Goal: Task Accomplishment & Management: Manage account settings

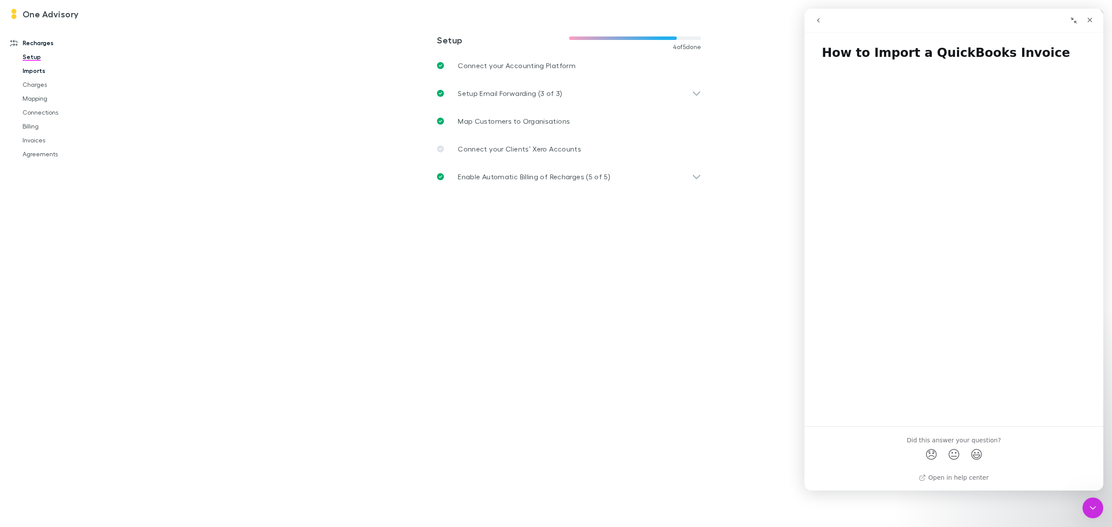
click at [27, 72] on link "Imports" at bounding box center [69, 71] width 110 height 14
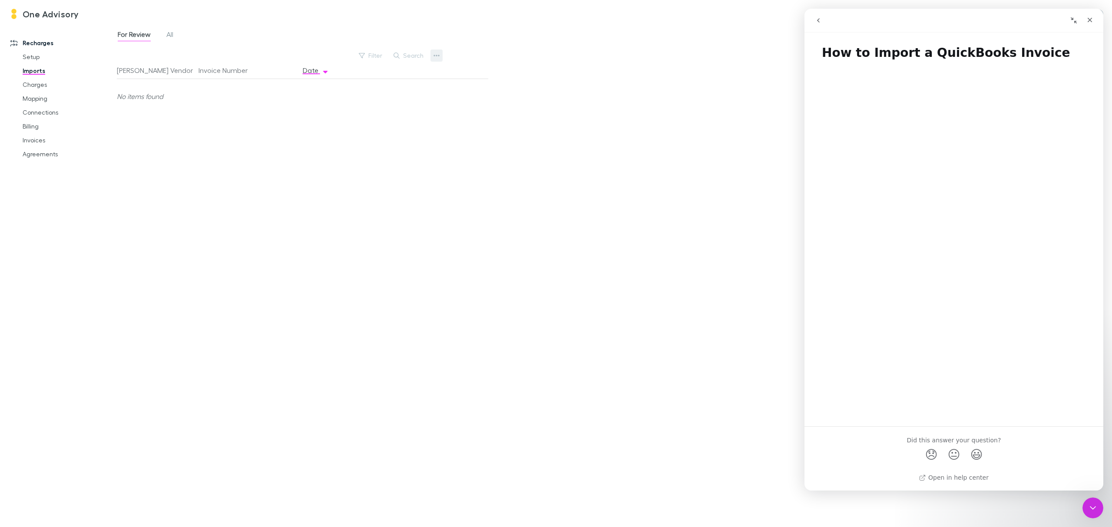
click at [440, 56] on button "button" at bounding box center [437, 56] width 12 height 12
click at [1095, 22] on div "Close" at bounding box center [1090, 20] width 16 height 16
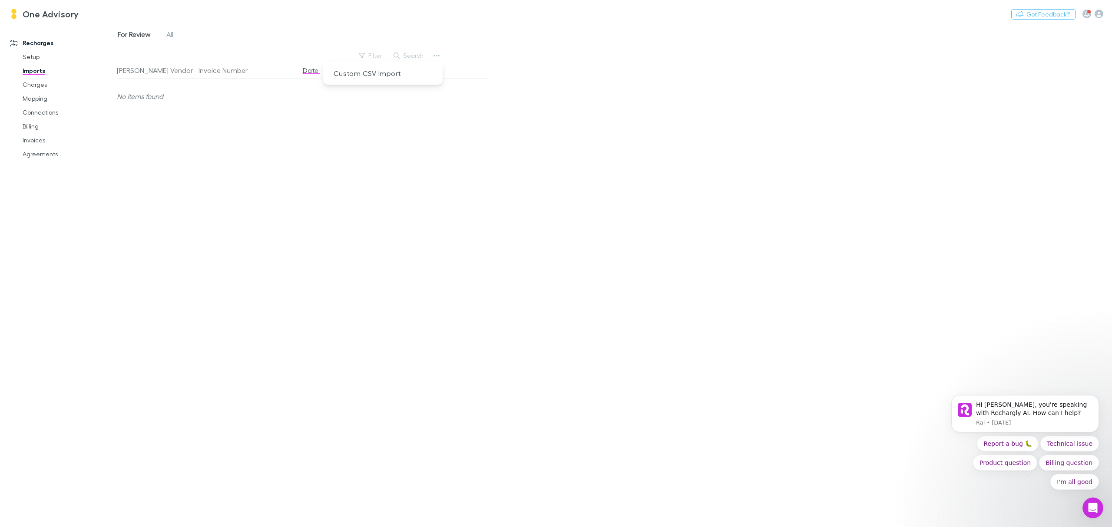
click at [167, 37] on div at bounding box center [556, 263] width 1112 height 527
click at [170, 36] on span "All" at bounding box center [169, 35] width 7 height 11
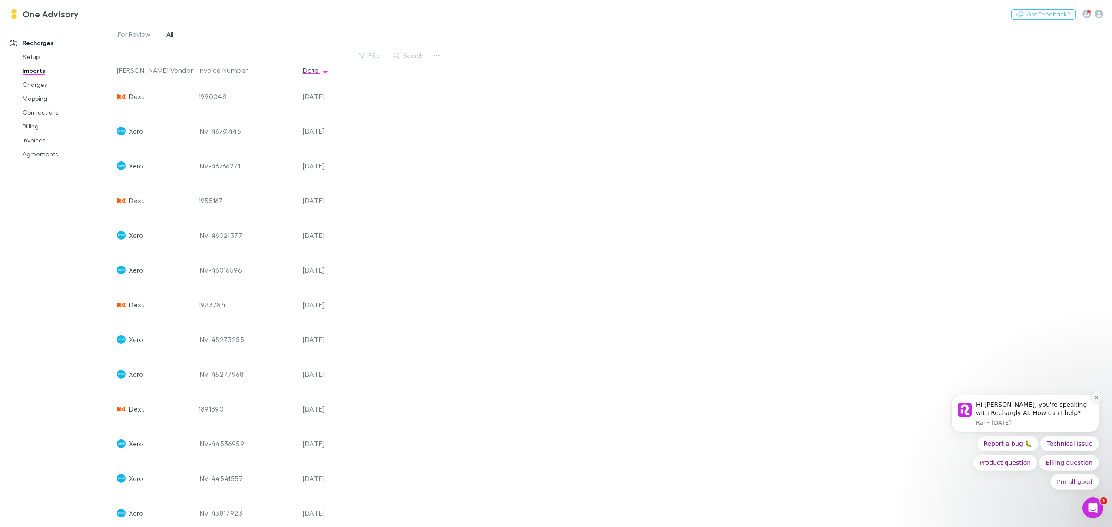
click at [1095, 399] on icon "Dismiss notification" at bounding box center [1096, 397] width 5 height 5
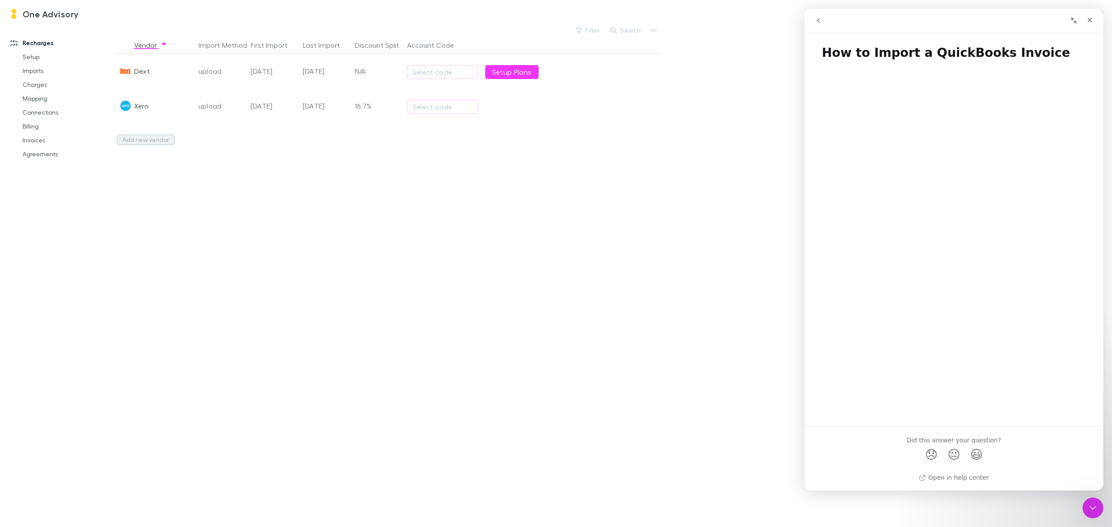
click at [136, 137] on button "Add new vendor" at bounding box center [146, 140] width 58 height 10
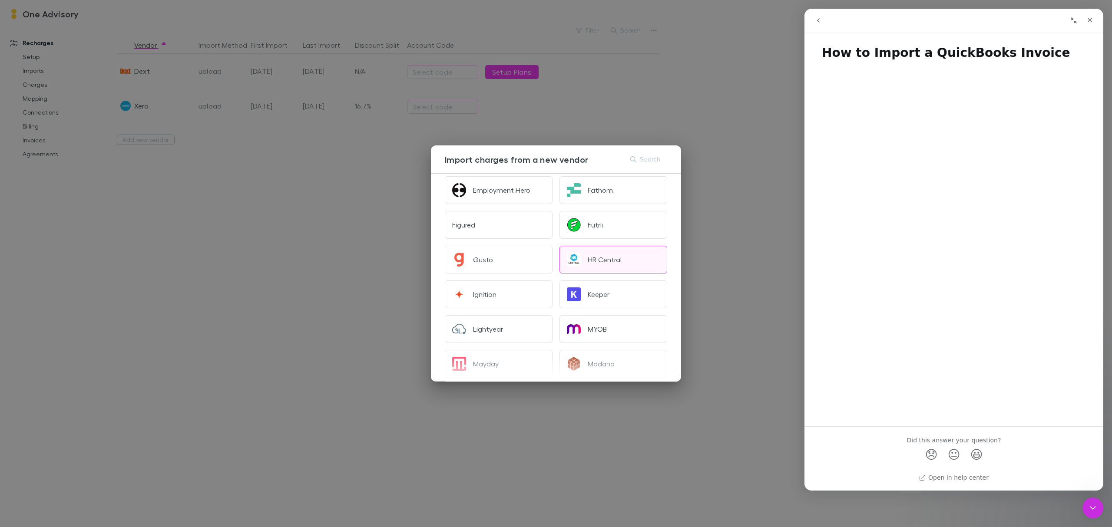
scroll to position [348, 0]
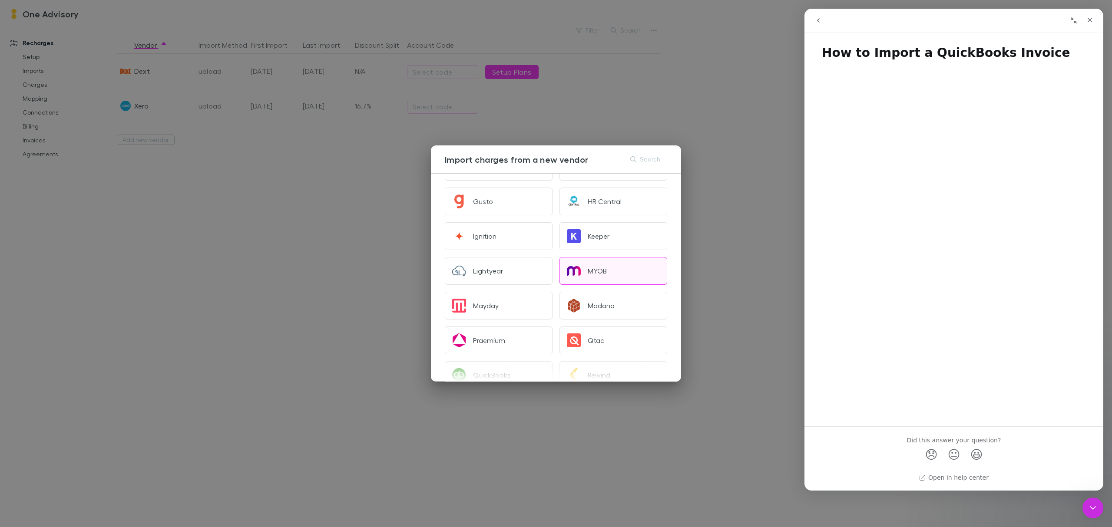
click at [592, 268] on div "MYOB" at bounding box center [597, 271] width 19 height 9
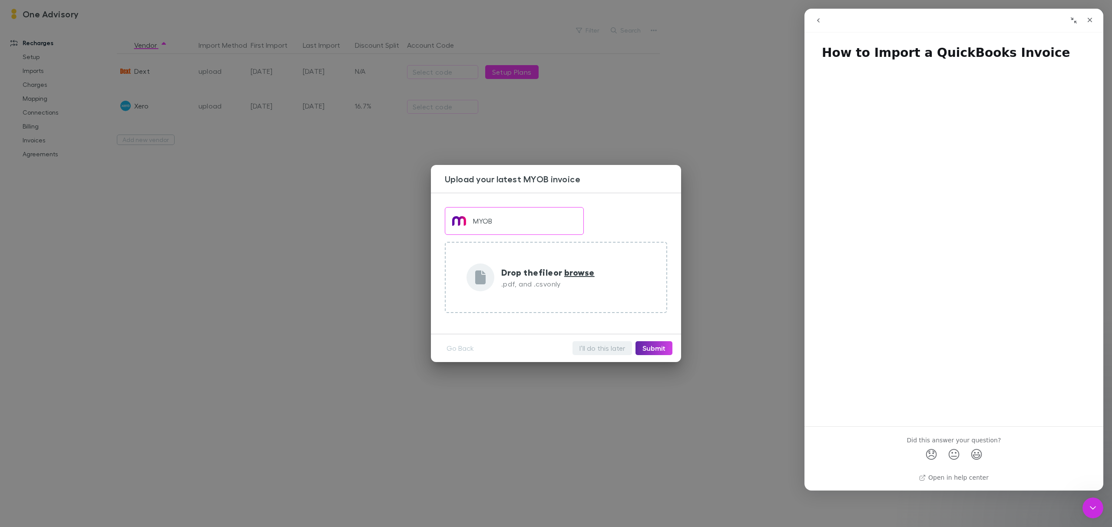
click at [600, 350] on button "I’ll do this later" at bounding box center [603, 348] width 60 height 14
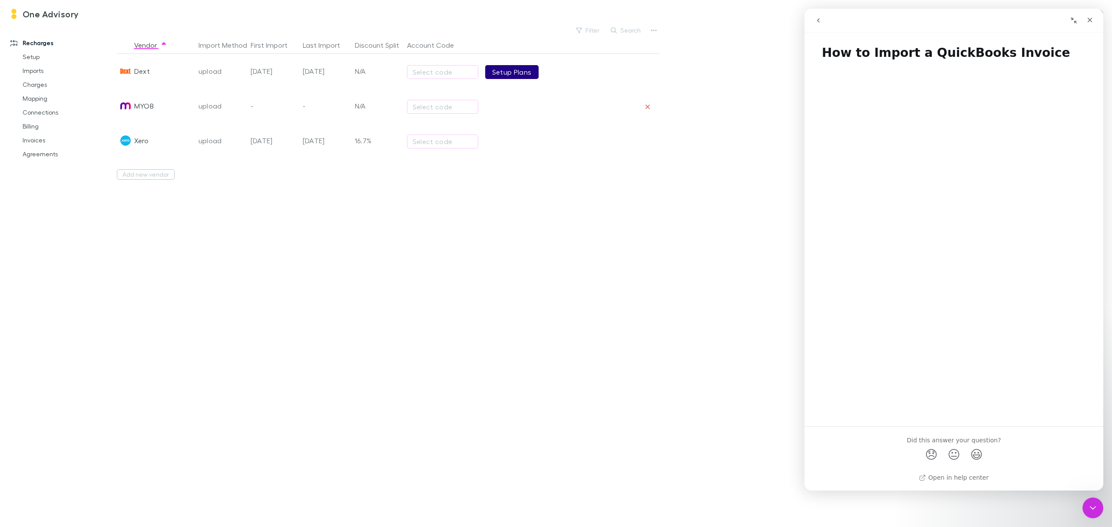
click at [510, 68] on link "Setup Plans" at bounding box center [511, 72] width 53 height 14
click at [433, 144] on div "Select code" at bounding box center [443, 141] width 60 height 10
click at [240, 305] on div at bounding box center [556, 263] width 1112 height 527
click at [1087, 17] on icon "Close" at bounding box center [1090, 20] width 7 height 7
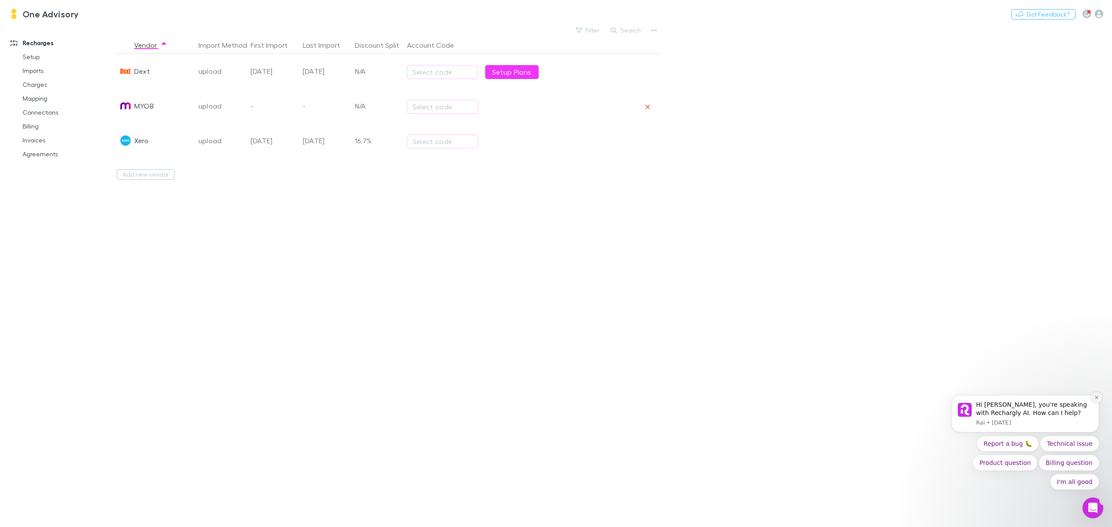
click at [1098, 395] on icon "Dismiss notification" at bounding box center [1096, 397] width 5 height 5
click at [39, 153] on link "Agreements" at bounding box center [69, 154] width 110 height 14
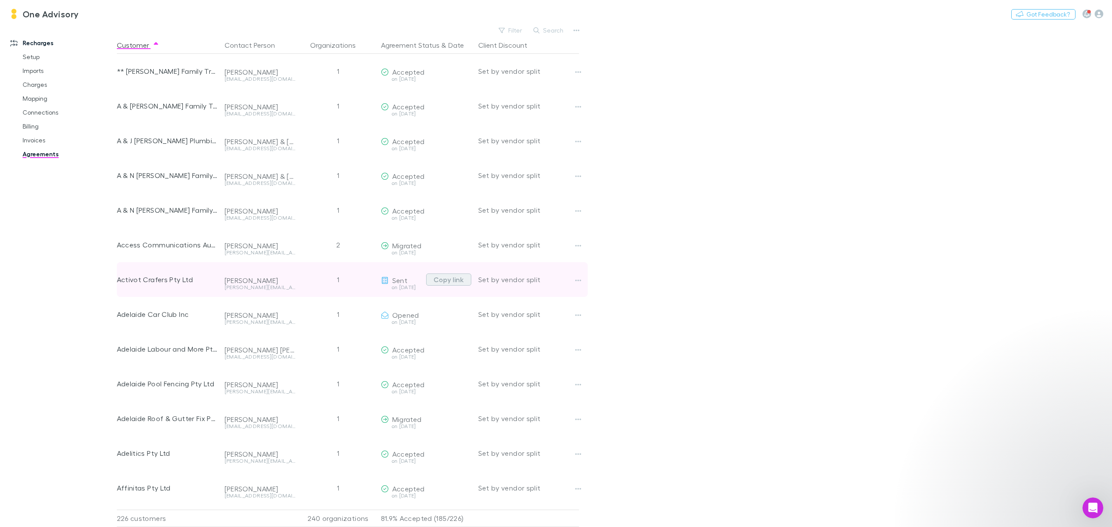
click at [441, 279] on button "Copy link" at bounding box center [448, 280] width 45 height 12
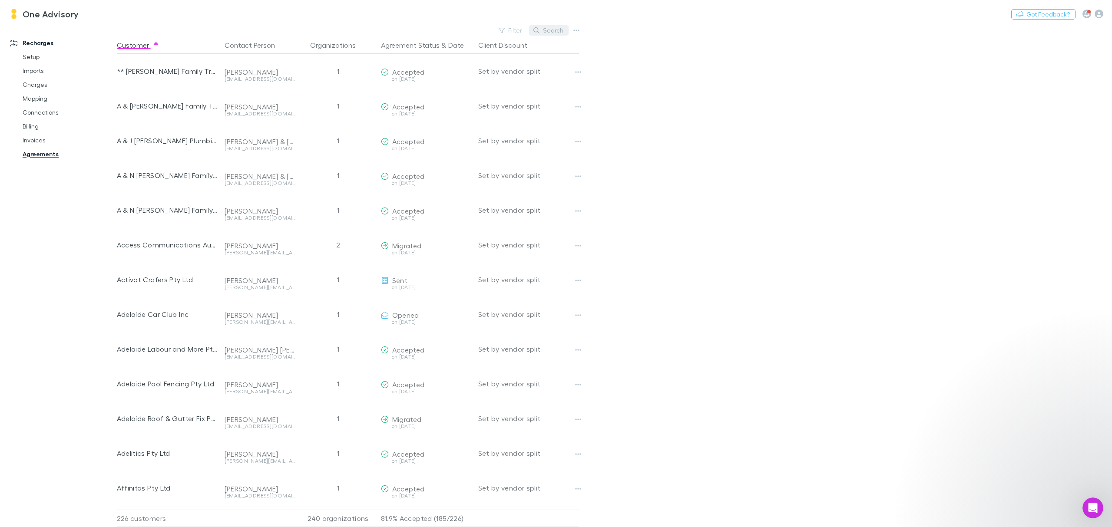
click at [552, 31] on button "Search" at bounding box center [549, 30] width 40 height 10
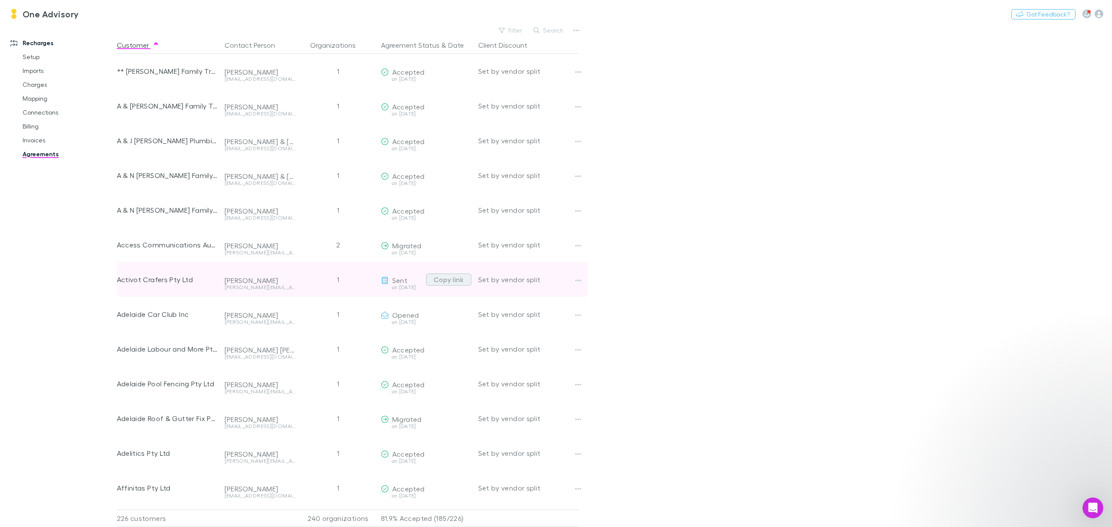
click at [454, 280] on button "Copy link" at bounding box center [448, 280] width 45 height 12
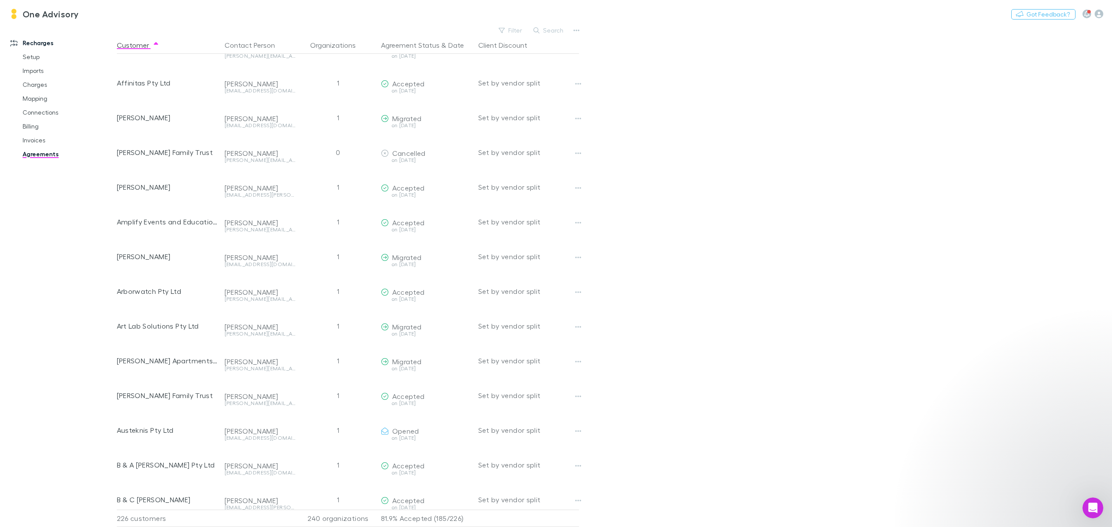
scroll to position [116, 0]
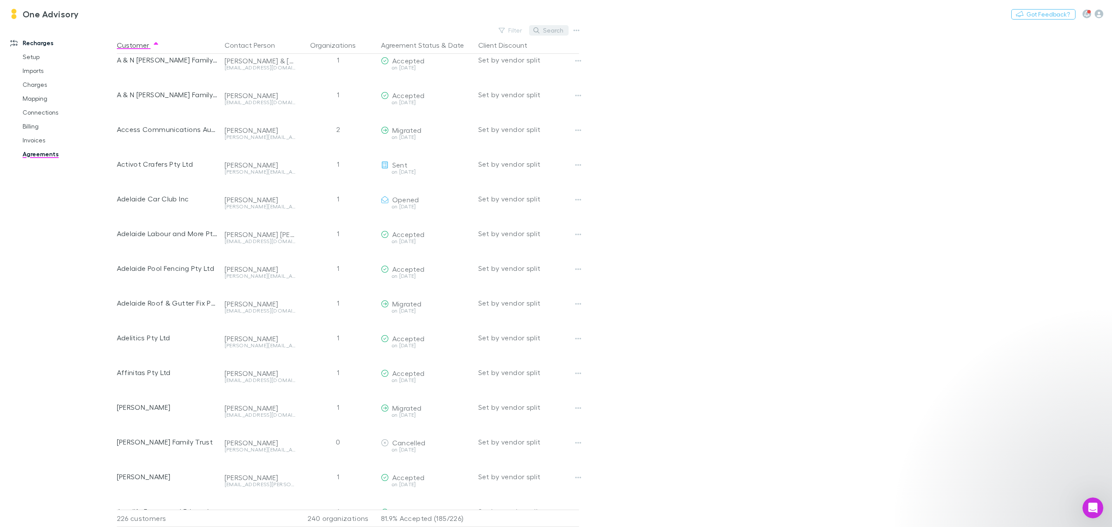
click at [546, 28] on button "Search" at bounding box center [549, 30] width 40 height 10
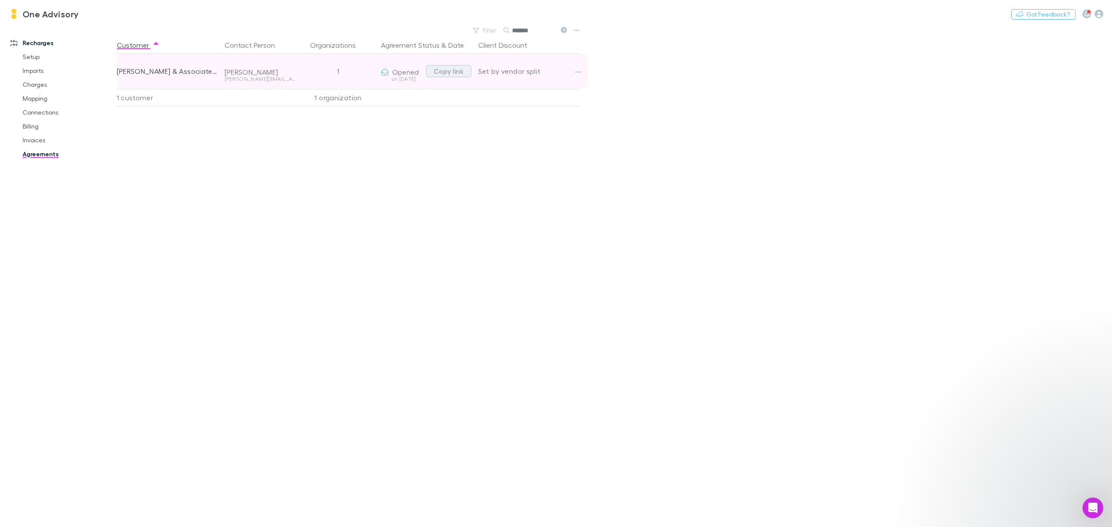
click at [447, 72] on button "Copy link" at bounding box center [448, 71] width 45 height 12
click at [451, 73] on button "Copy link" at bounding box center [448, 71] width 45 height 12
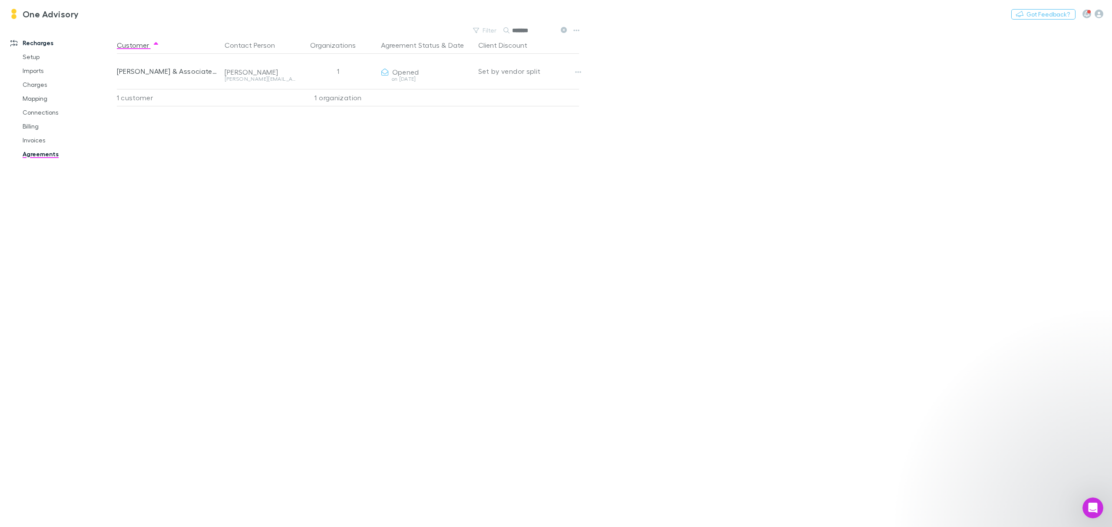
click at [565, 28] on icon at bounding box center [564, 30] width 6 height 6
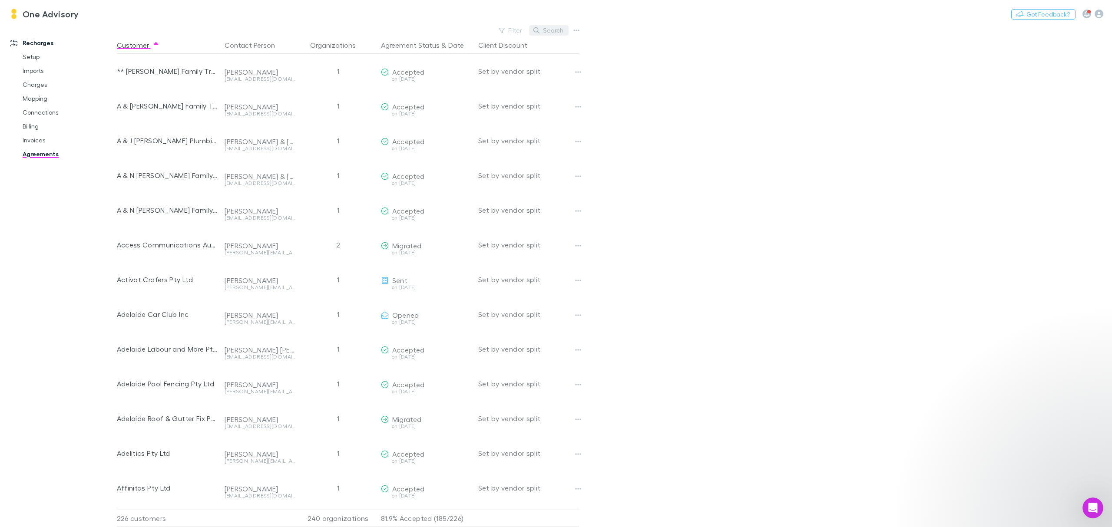
click at [553, 30] on button "Search" at bounding box center [549, 30] width 40 height 10
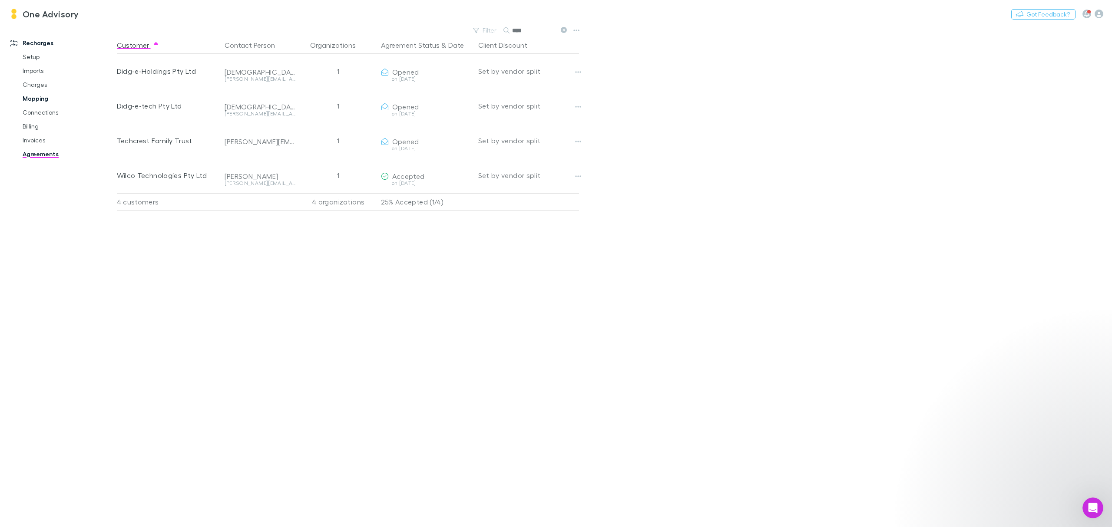
type input "****"
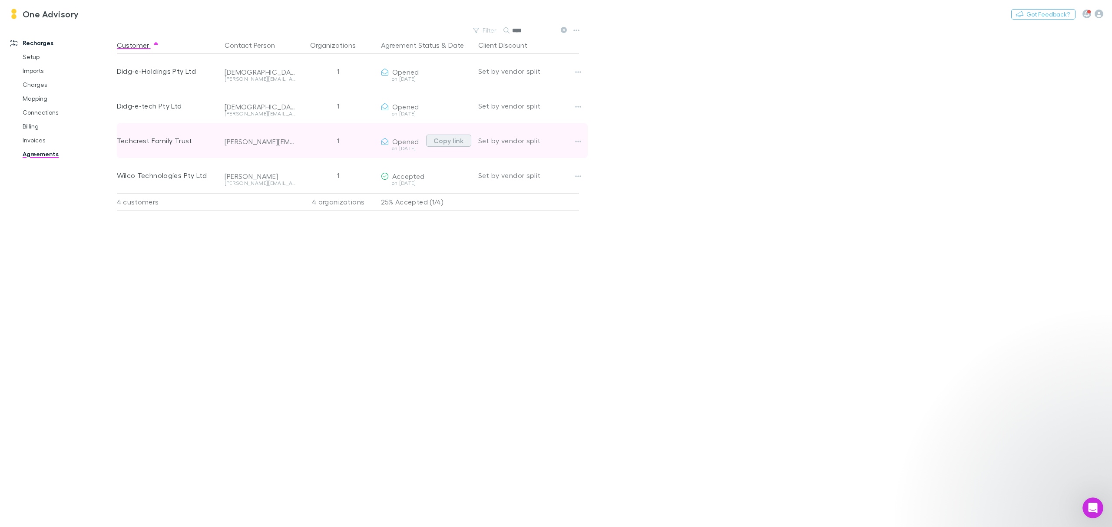
click at [444, 139] on button "Copy link" at bounding box center [448, 141] width 45 height 12
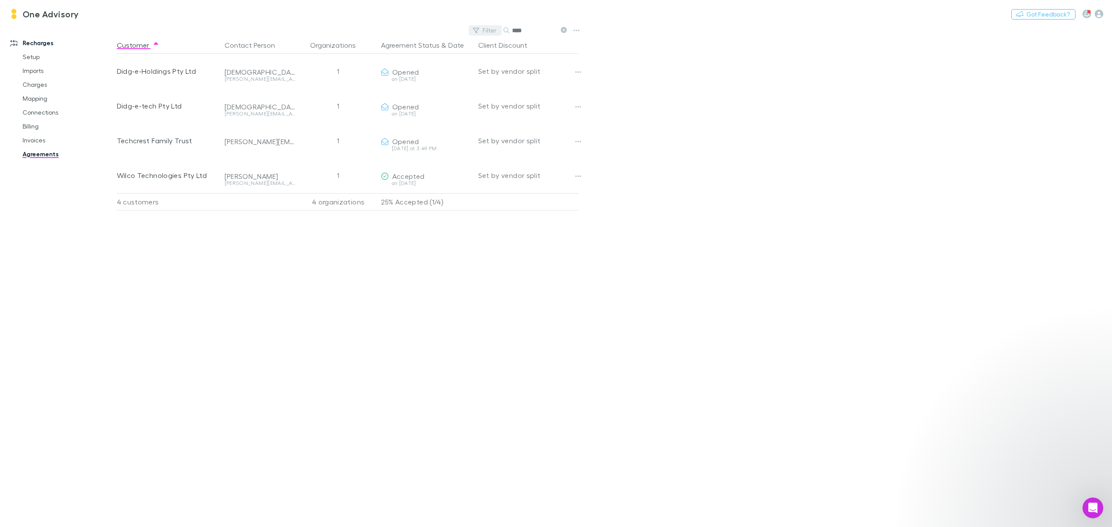
drag, startPoint x: 563, startPoint y: 29, endPoint x: 523, endPoint y: 30, distance: 40.0
click at [563, 29] on icon at bounding box center [564, 30] width 6 height 6
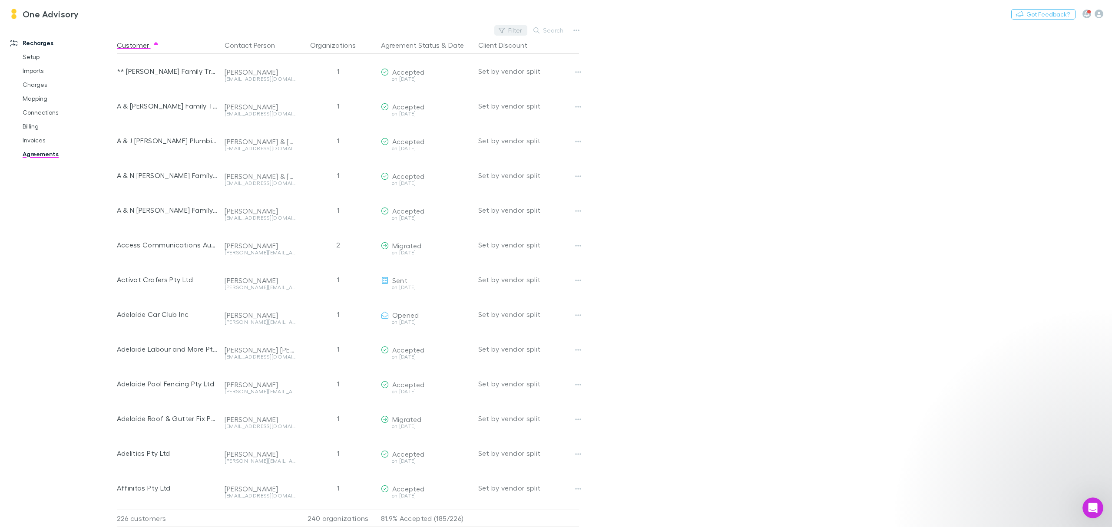
click at [523, 30] on button "Filter" at bounding box center [510, 30] width 33 height 10
click at [555, 32] on div at bounding box center [556, 263] width 1112 height 527
click at [554, 30] on button "Search" at bounding box center [549, 30] width 40 height 10
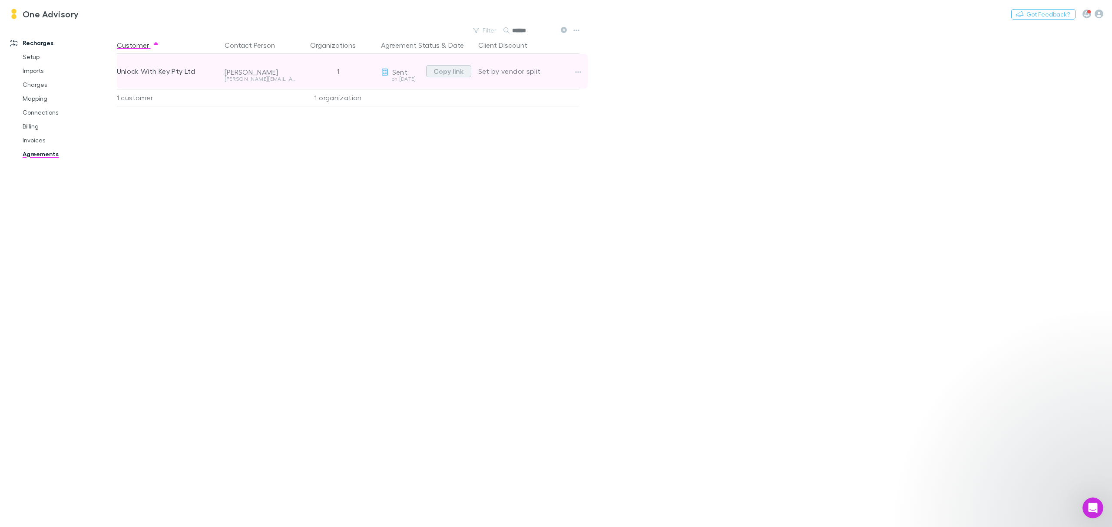
click at [457, 66] on button "Copy link" at bounding box center [448, 71] width 45 height 12
click at [457, 72] on button "Copy link" at bounding box center [448, 71] width 45 height 12
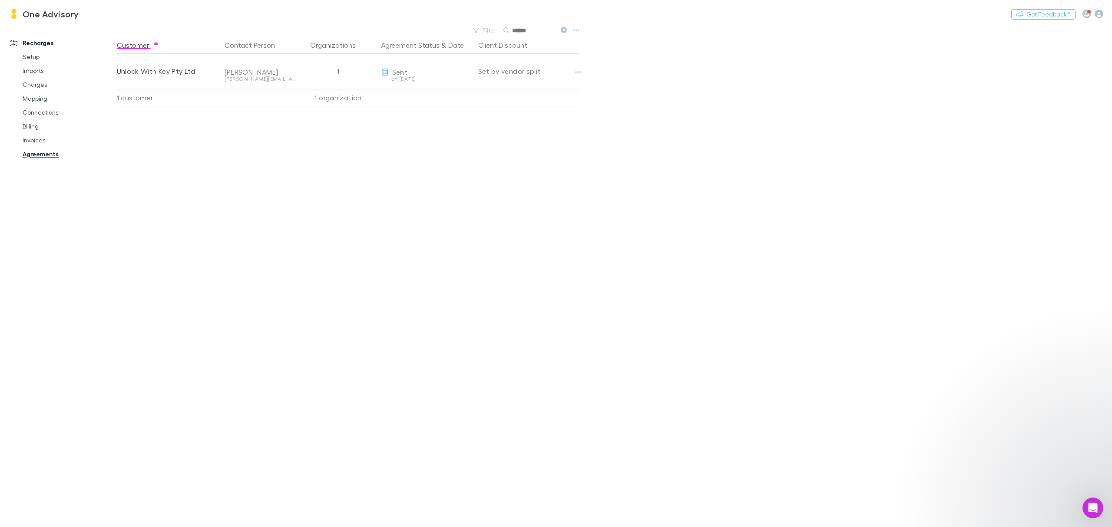
click at [566, 28] on icon at bounding box center [564, 30] width 6 height 6
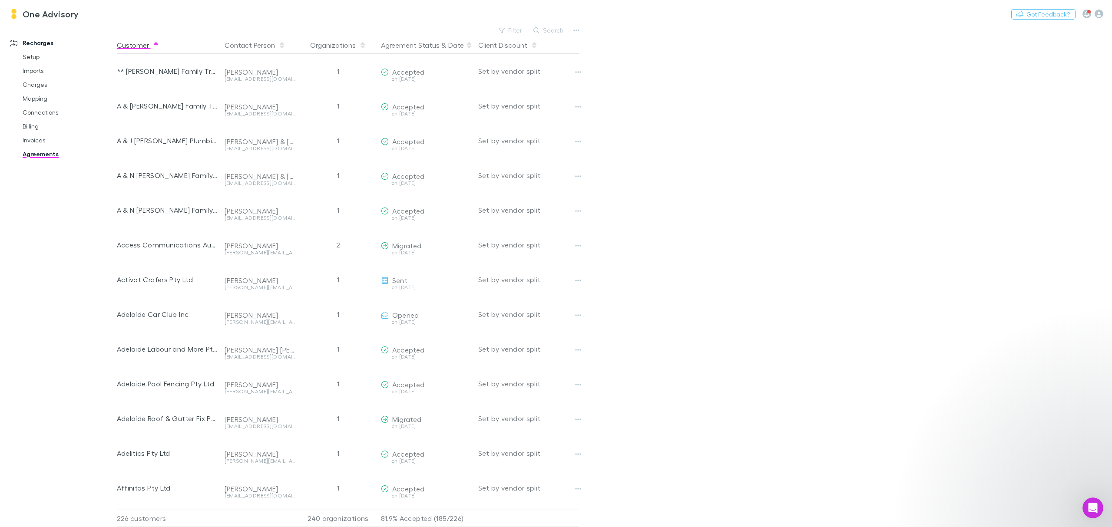
click at [550, 37] on div "Client Discount" at bounding box center [527, 44] width 104 height 17
click at [550, 33] on button "Search" at bounding box center [549, 30] width 40 height 10
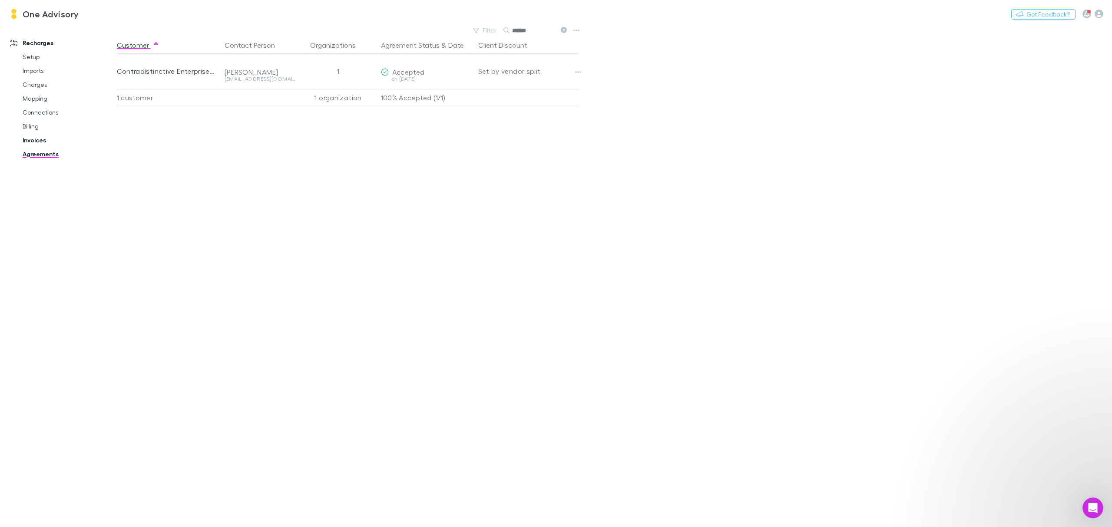
type input "******"
click at [31, 138] on link "Invoices" at bounding box center [69, 140] width 110 height 14
click at [452, 57] on button "Search" at bounding box center [451, 55] width 40 height 10
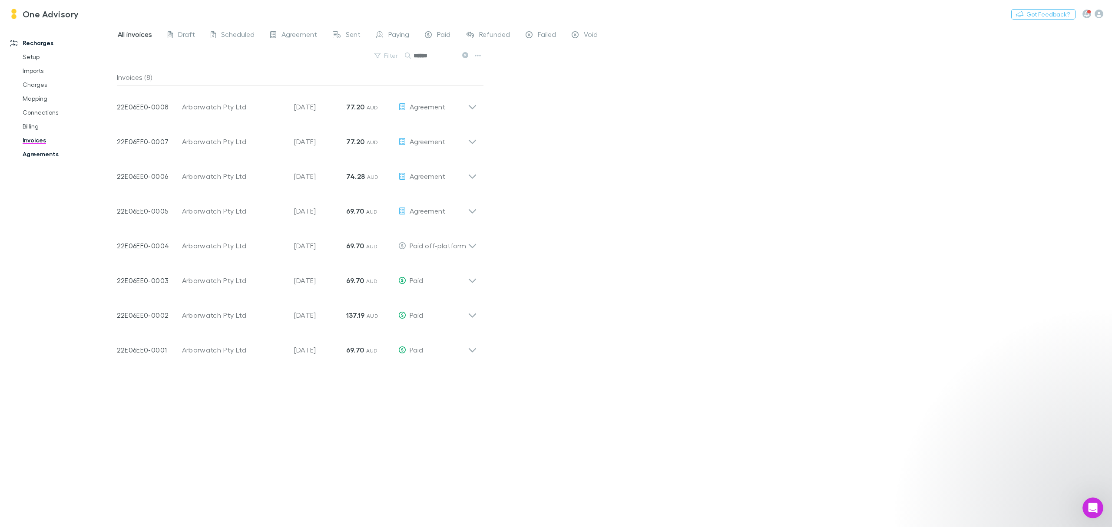
type input "******"
click at [33, 152] on link "Agreements" at bounding box center [69, 154] width 110 height 14
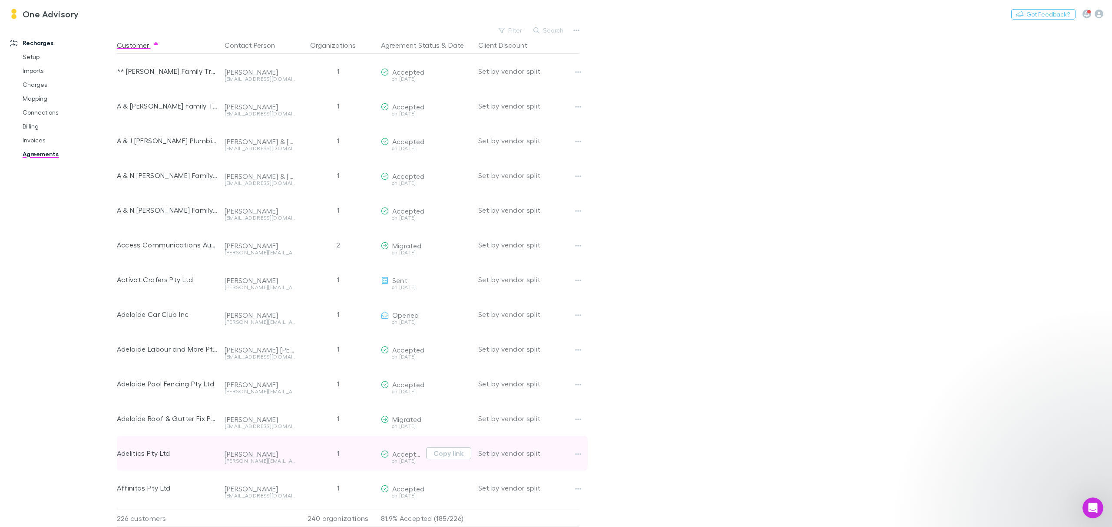
scroll to position [289, 0]
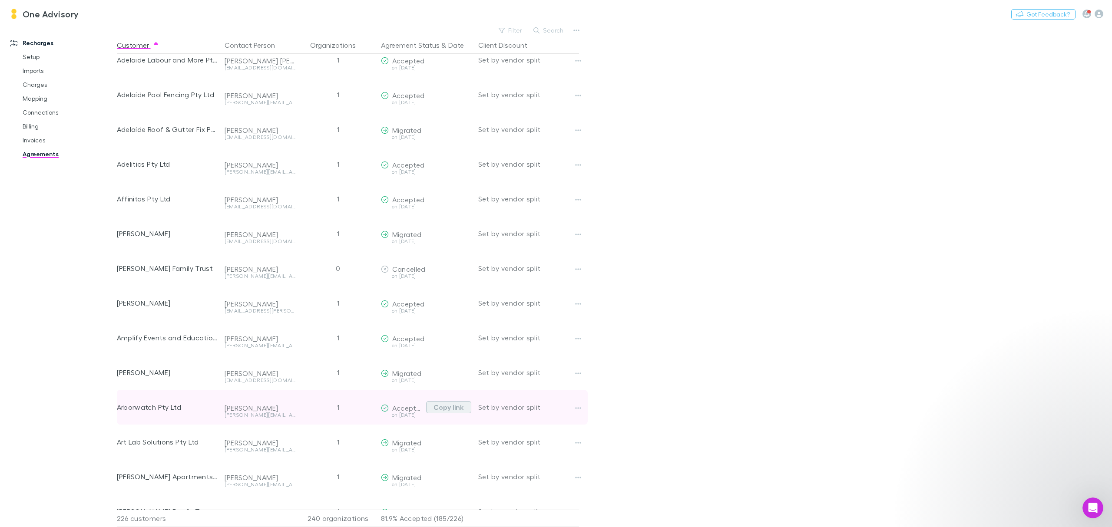
click at [452, 407] on button "Copy link" at bounding box center [448, 407] width 45 height 12
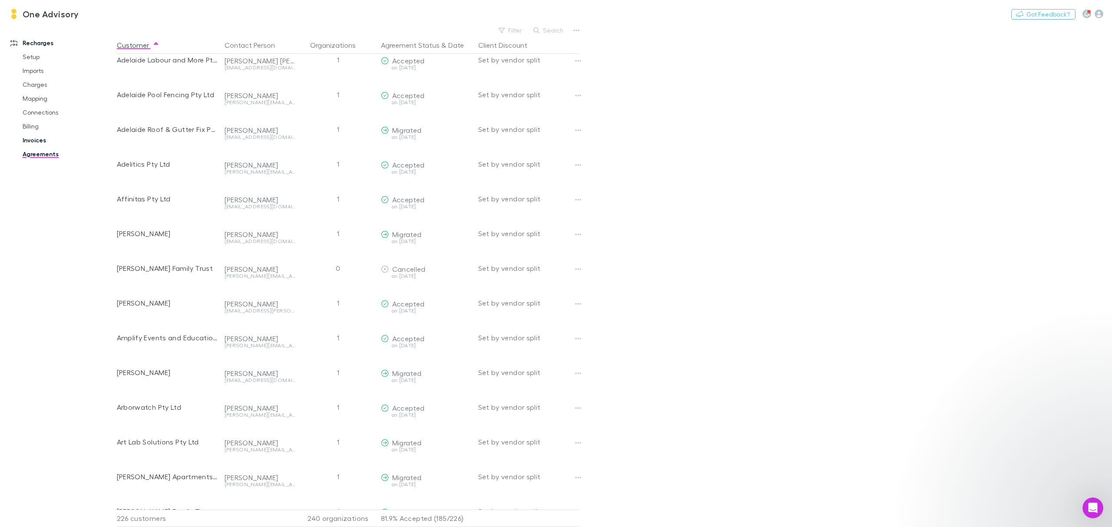
click at [42, 139] on link "Invoices" at bounding box center [69, 140] width 110 height 14
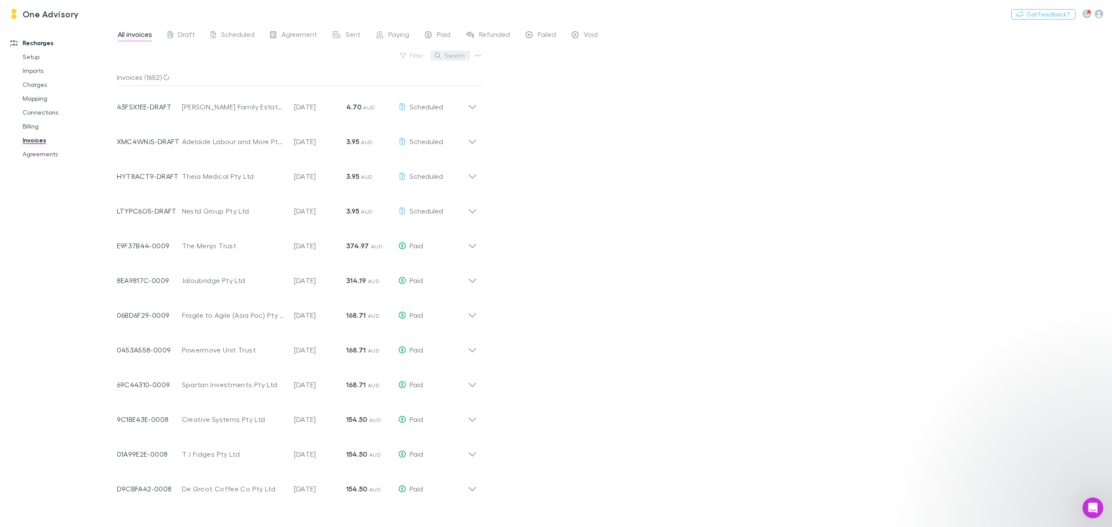
click at [447, 60] on button "Search" at bounding box center [451, 55] width 40 height 10
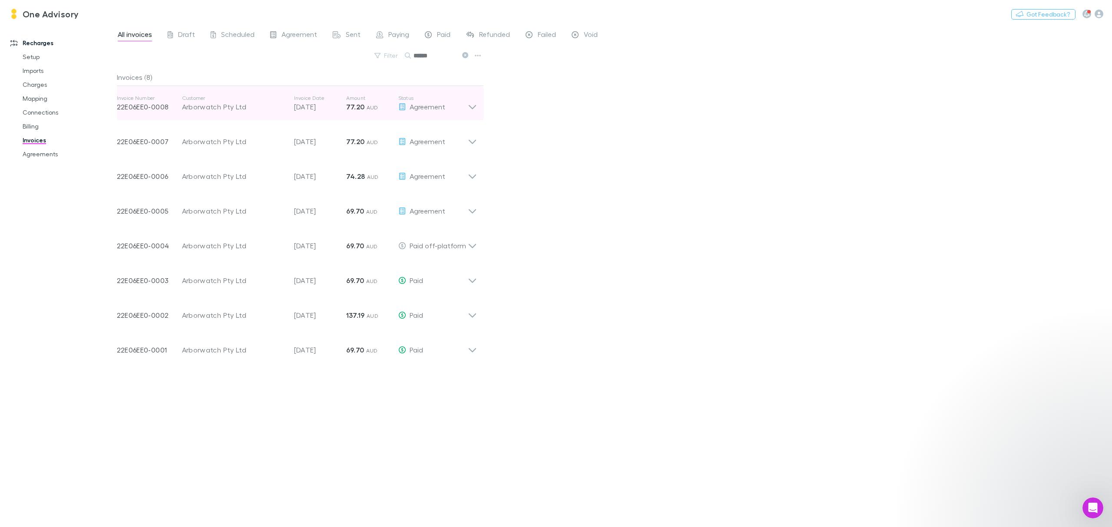
click at [473, 103] on icon at bounding box center [472, 103] width 9 height 17
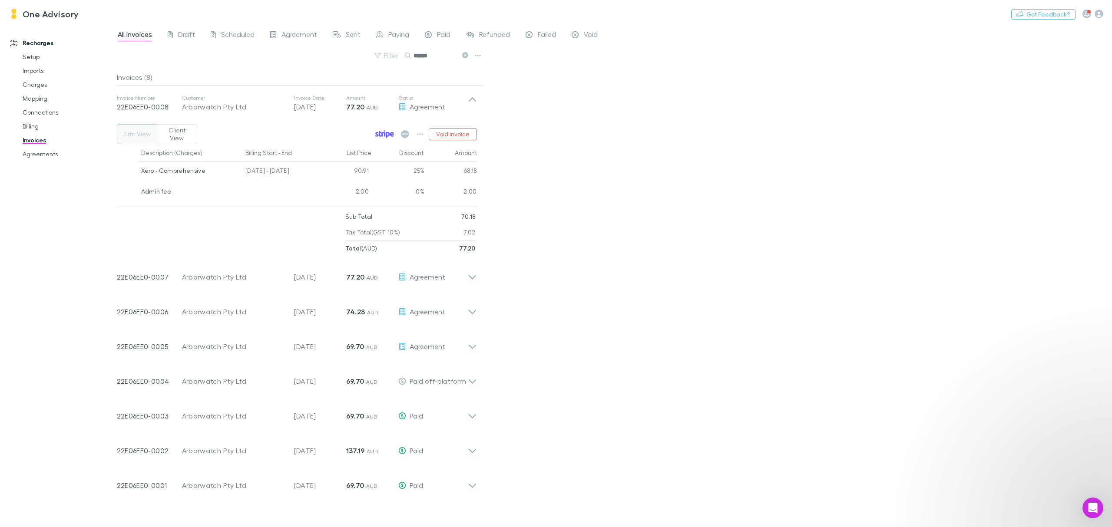
click at [381, 136] on icon at bounding box center [384, 134] width 19 height 8
click at [466, 54] on icon at bounding box center [465, 55] width 6 height 6
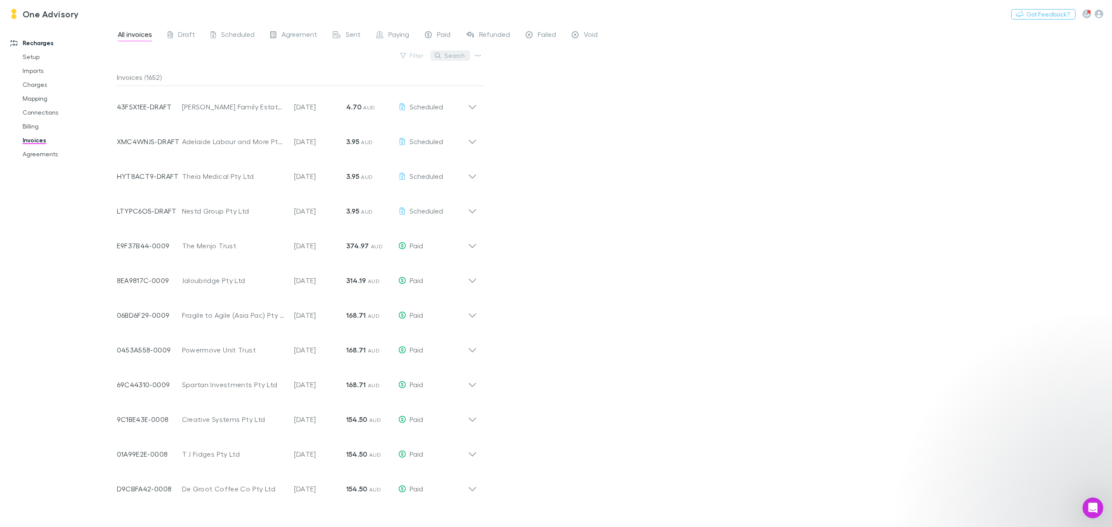
click at [457, 55] on button "Search" at bounding box center [451, 55] width 40 height 10
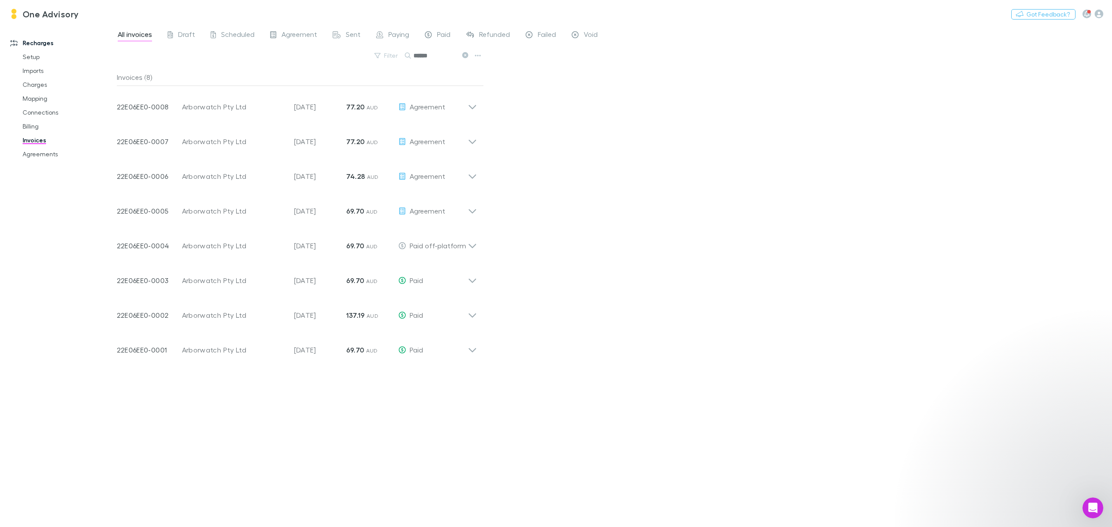
type input "******"
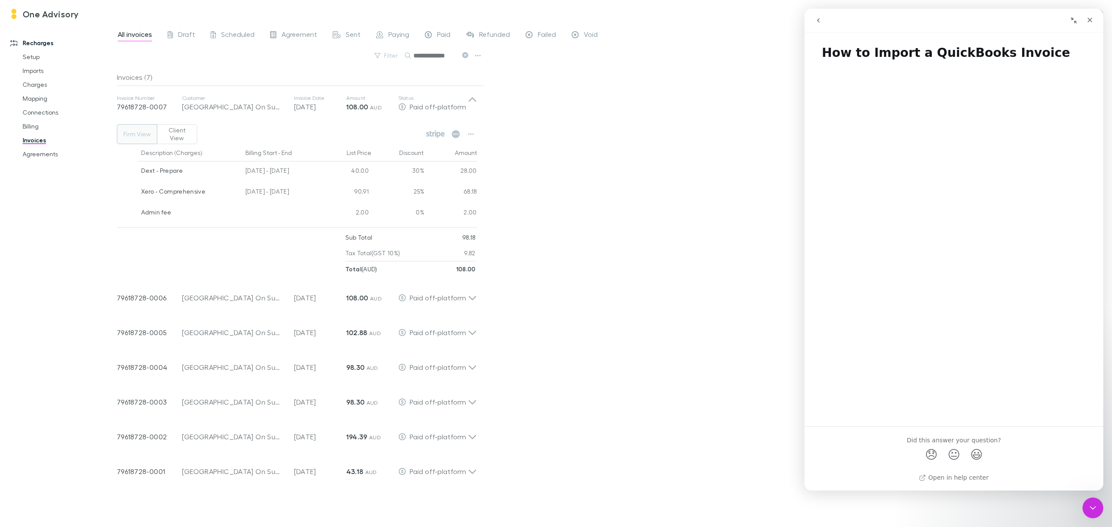
click at [467, 55] on icon at bounding box center [465, 55] width 6 height 6
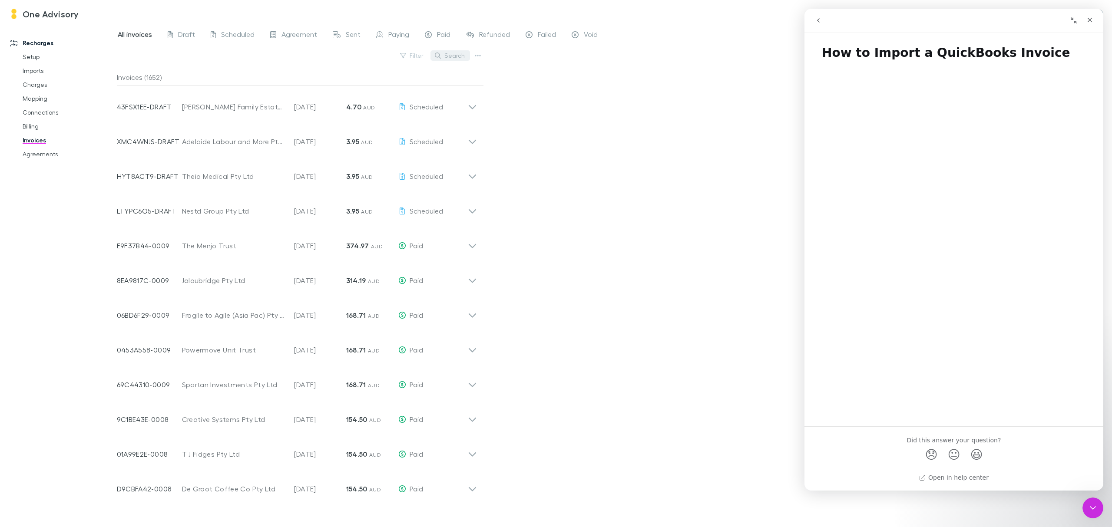
click at [452, 56] on button "Search" at bounding box center [451, 55] width 40 height 10
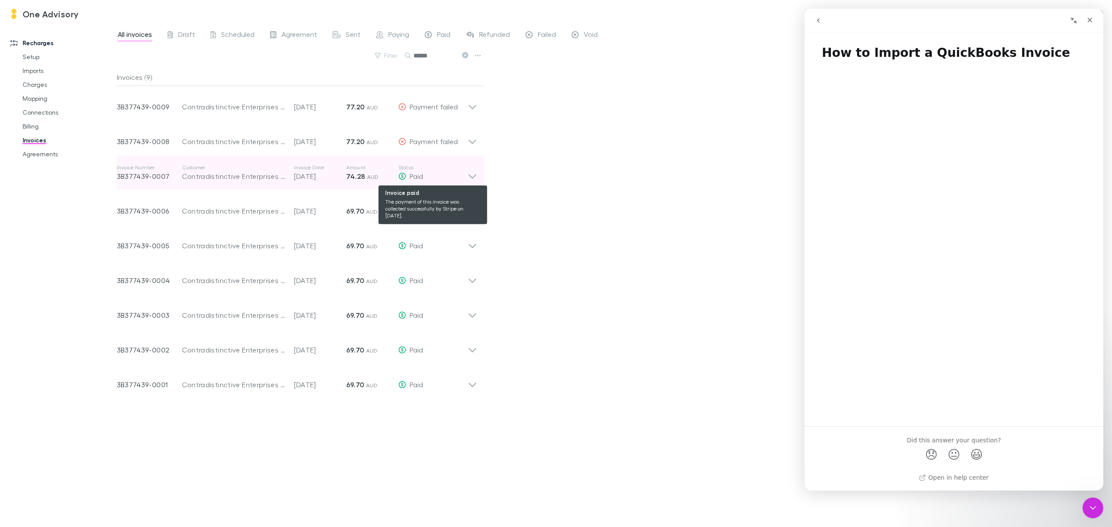
type input "******"
click at [466, 176] on div "Paid" at bounding box center [433, 176] width 70 height 10
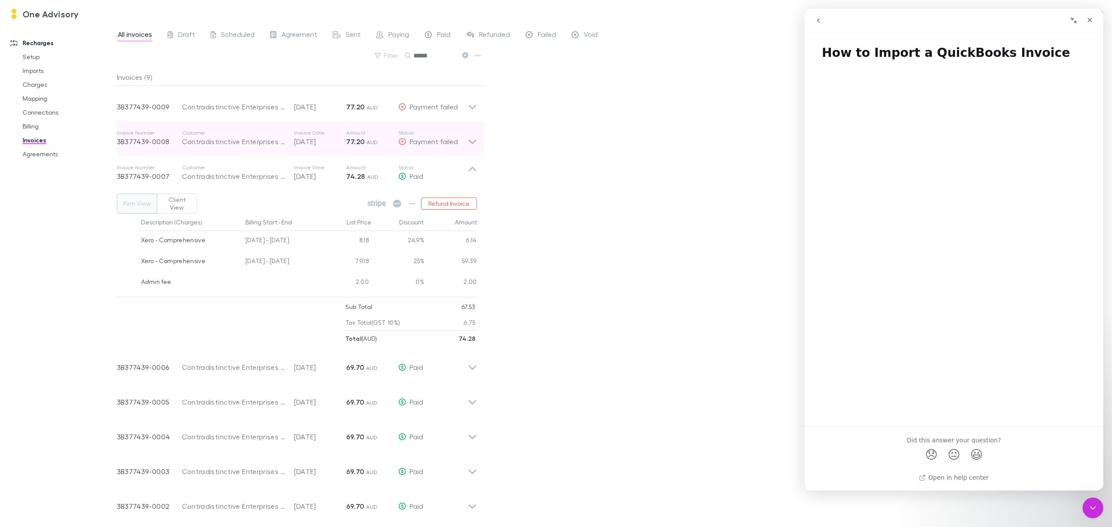
click at [474, 138] on icon at bounding box center [472, 137] width 9 height 17
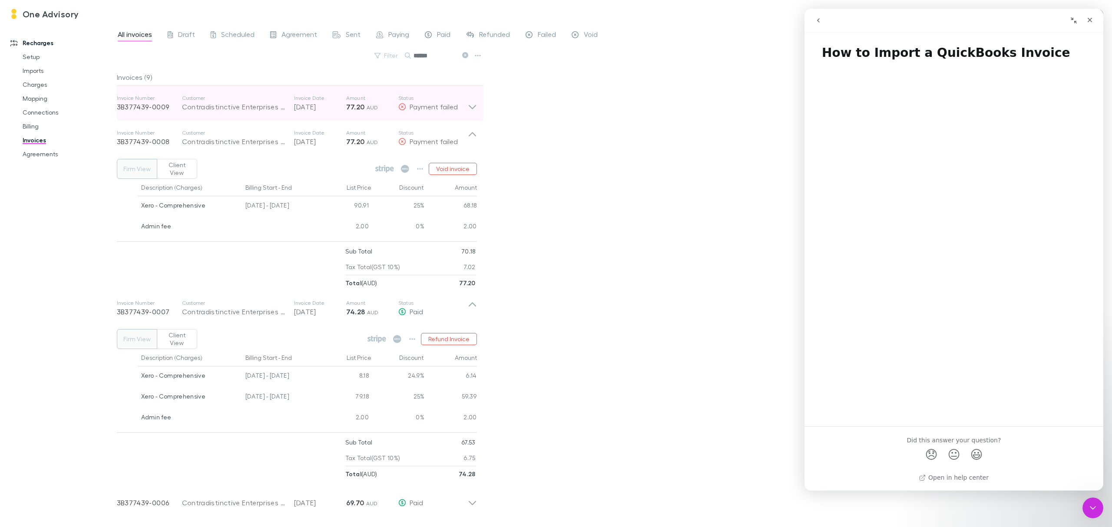
click at [470, 104] on icon at bounding box center [472, 103] width 9 height 17
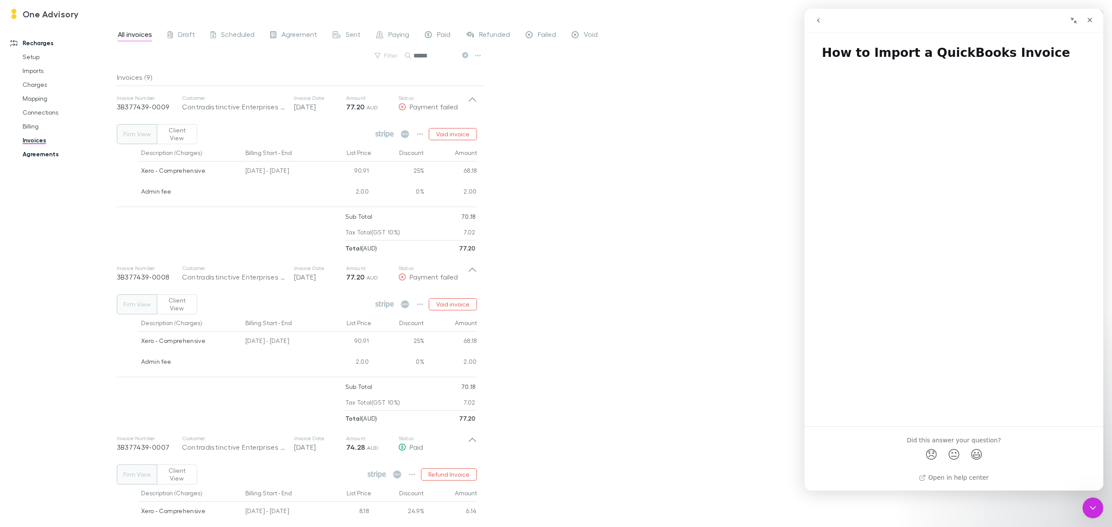
click at [37, 153] on link "Agreements" at bounding box center [69, 154] width 110 height 14
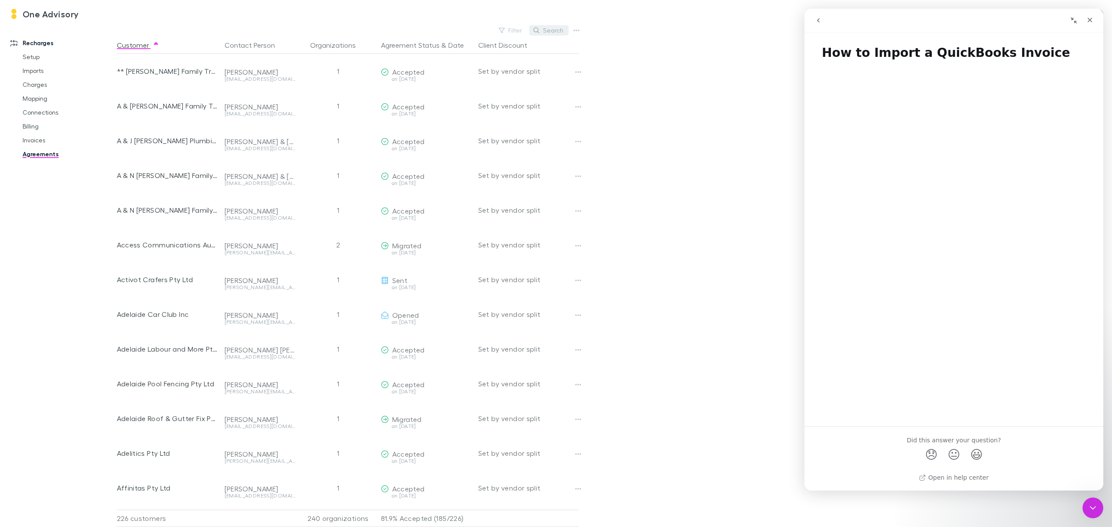
click at [548, 30] on button "Search" at bounding box center [549, 30] width 40 height 10
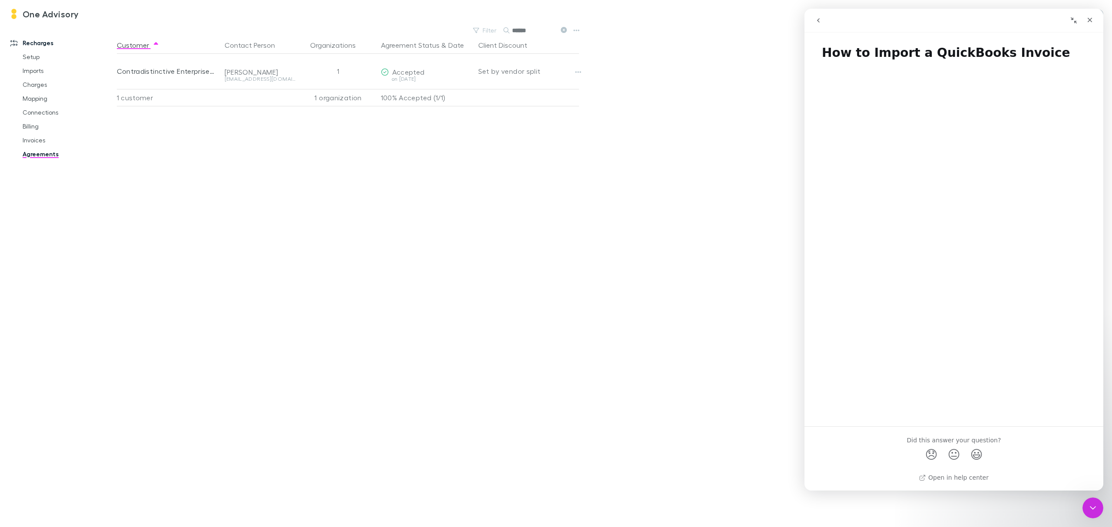
drag, startPoint x: 561, startPoint y: 30, endPoint x: 534, endPoint y: 33, distance: 27.1
click at [558, 31] on button at bounding box center [563, 31] width 10 height 8
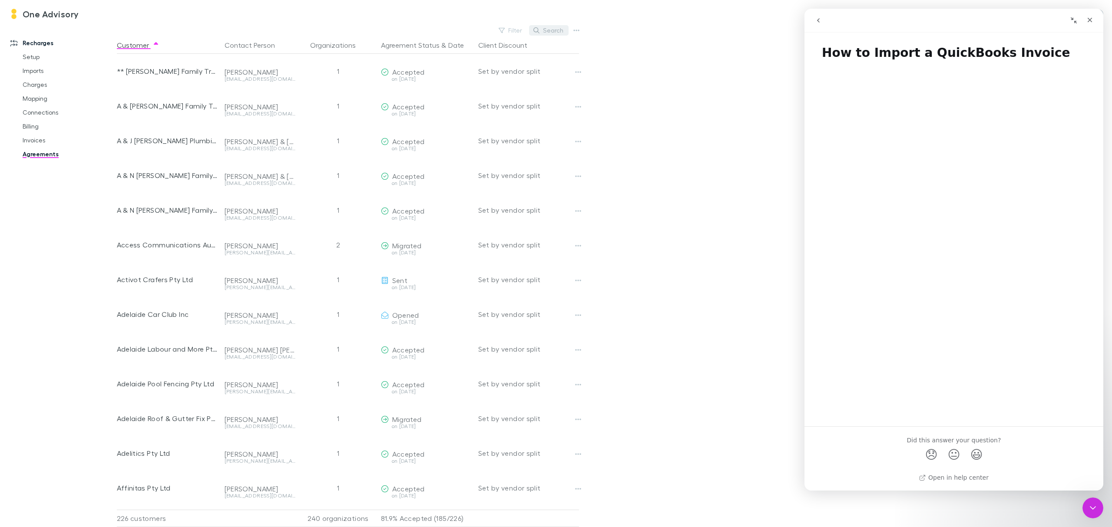
click at [534, 33] on icon "button" at bounding box center [536, 30] width 6 height 6
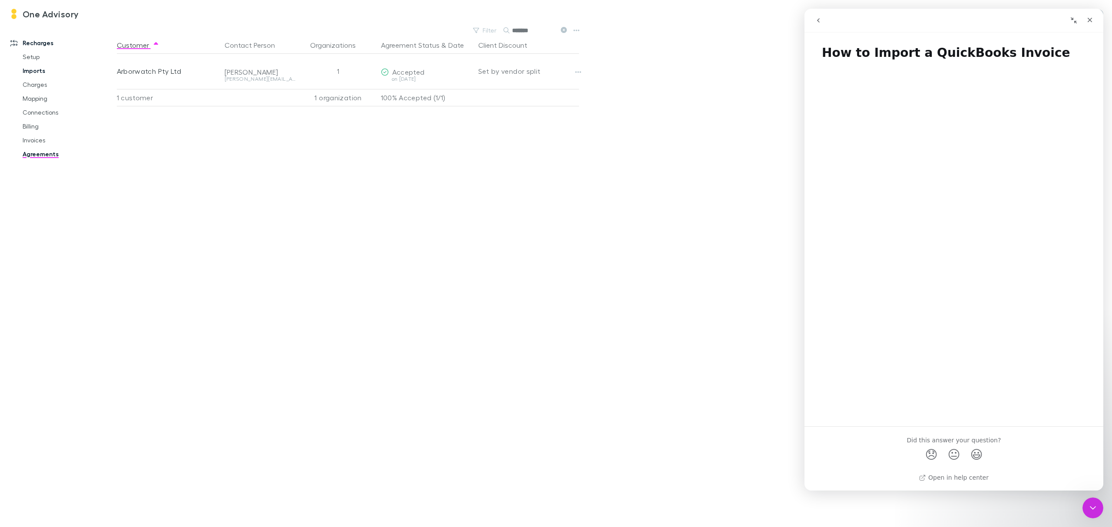
type input "*******"
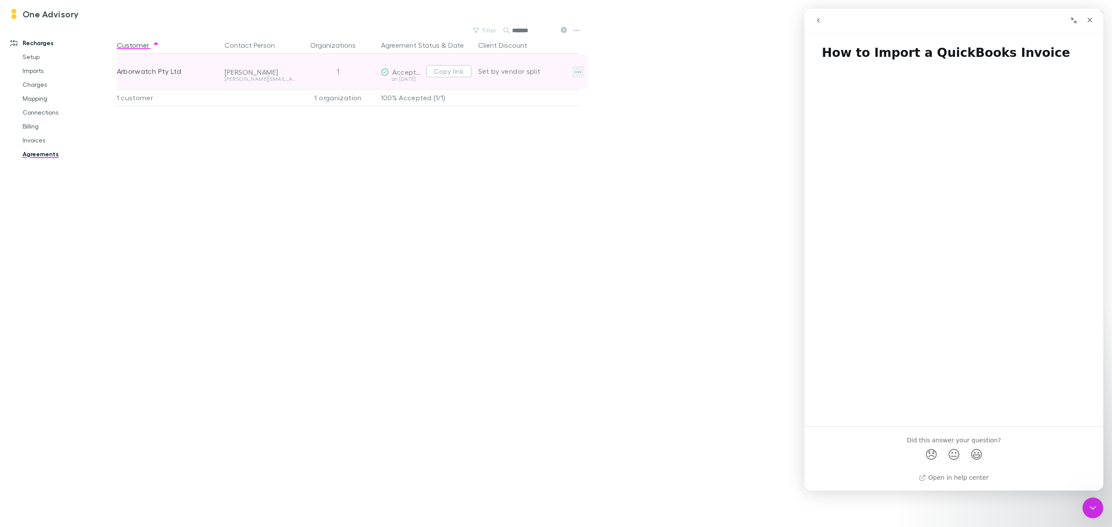
click at [583, 73] on button "button" at bounding box center [578, 72] width 12 height 12
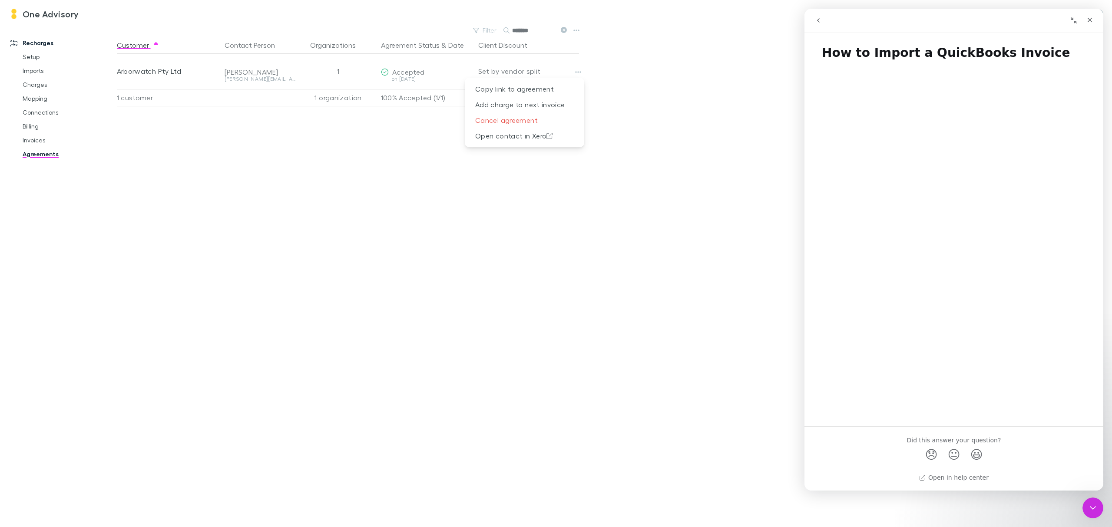
click at [501, 248] on div at bounding box center [556, 263] width 1112 height 527
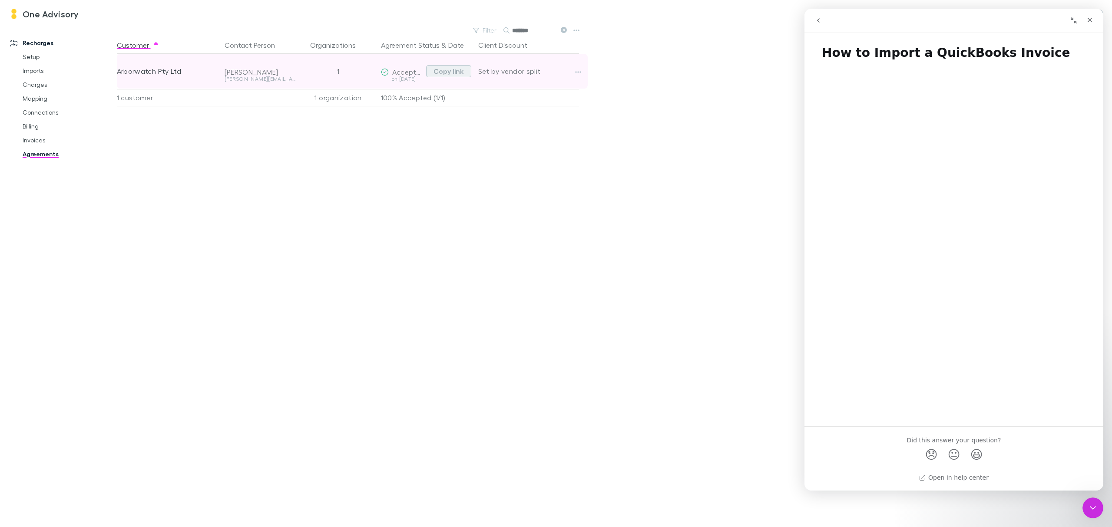
click at [447, 74] on button "Copy link" at bounding box center [448, 71] width 45 height 12
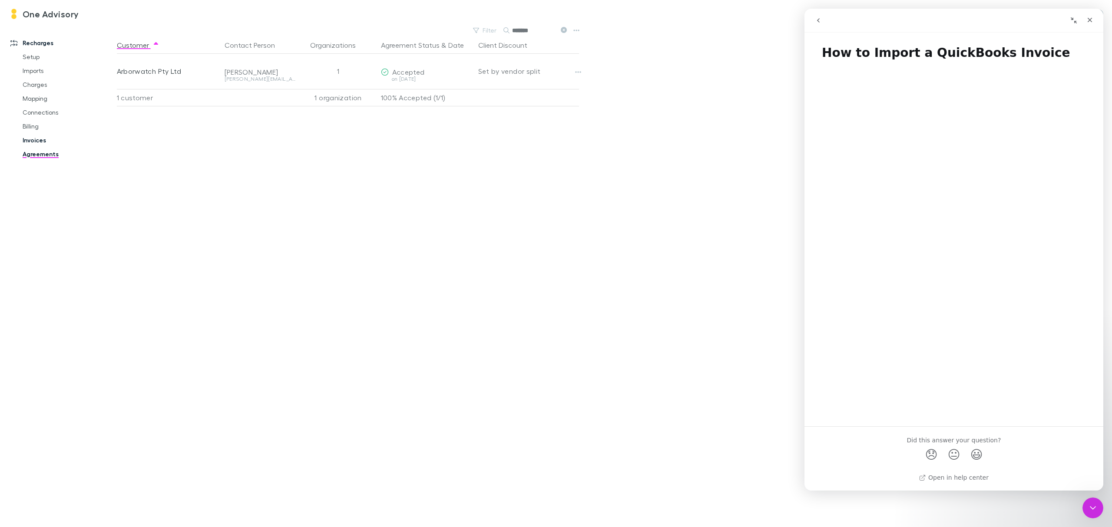
click at [27, 139] on link "Invoices" at bounding box center [69, 140] width 110 height 14
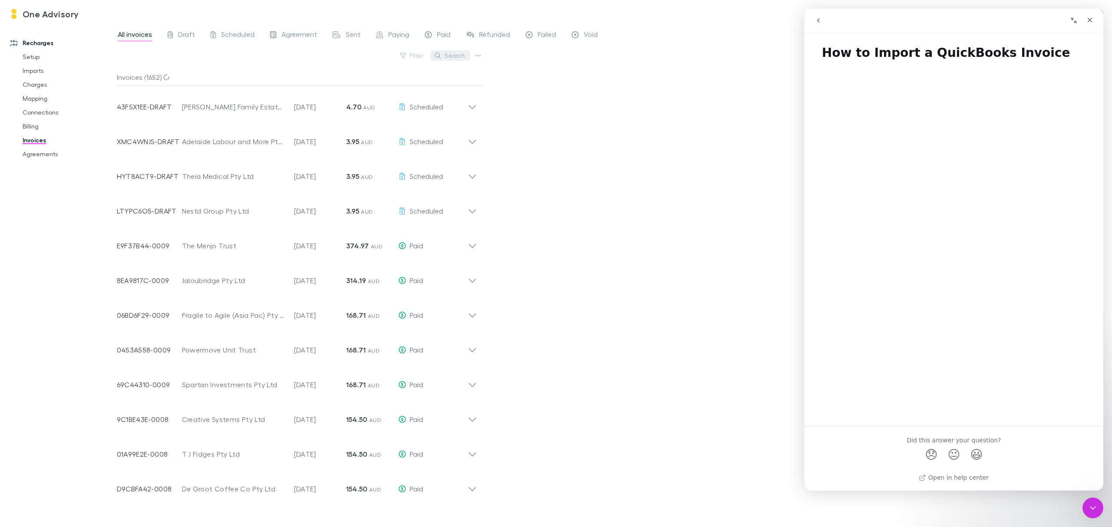
click at [452, 58] on button "Search" at bounding box center [451, 55] width 40 height 10
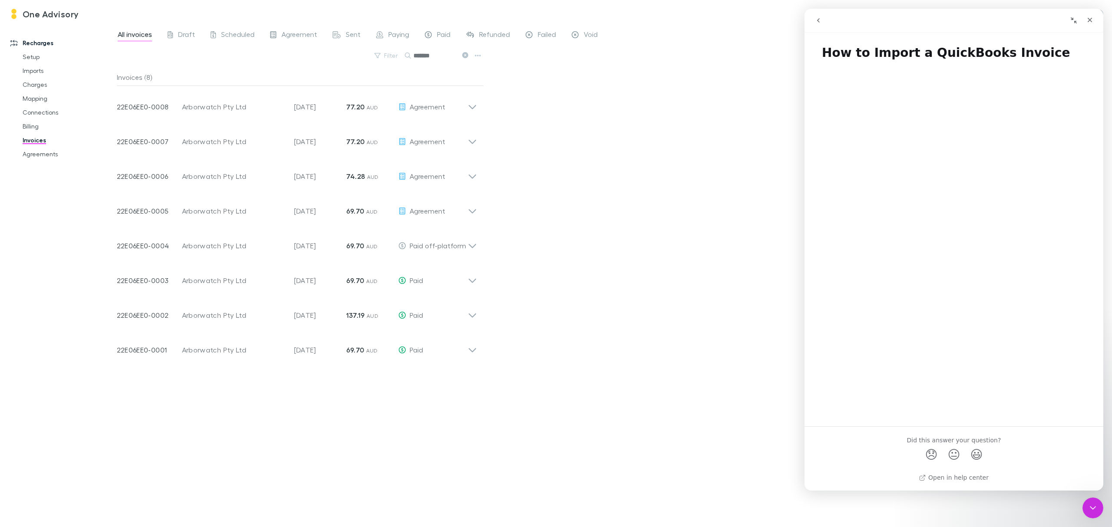
type input "*******"
click at [1093, 17] on icon "Close" at bounding box center [1090, 20] width 7 height 7
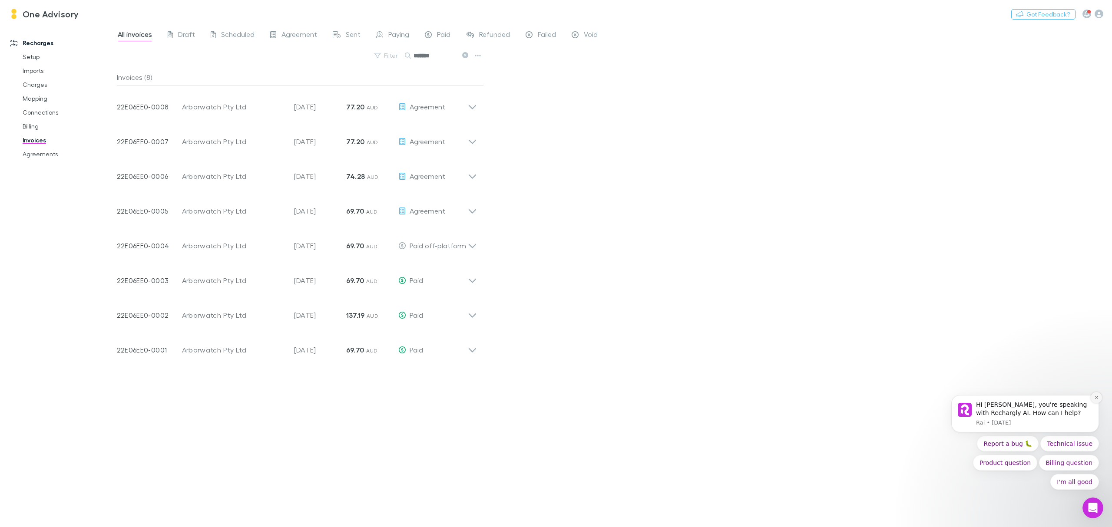
click at [1099, 396] on button "Dismiss notification" at bounding box center [1096, 397] width 11 height 11
click at [36, 98] on link "Mapping" at bounding box center [69, 99] width 110 height 14
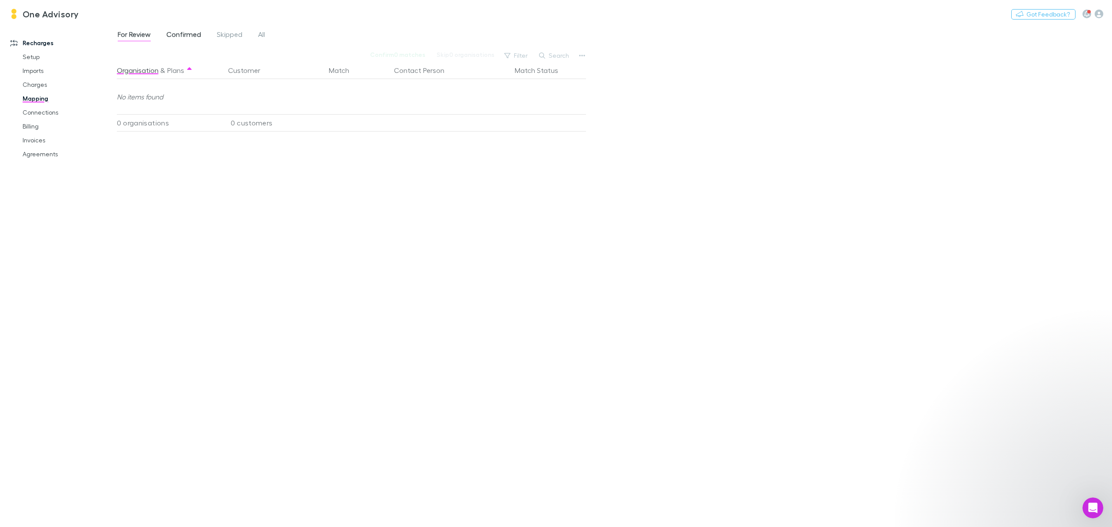
click at [182, 34] on span "Confirmed" at bounding box center [183, 35] width 35 height 11
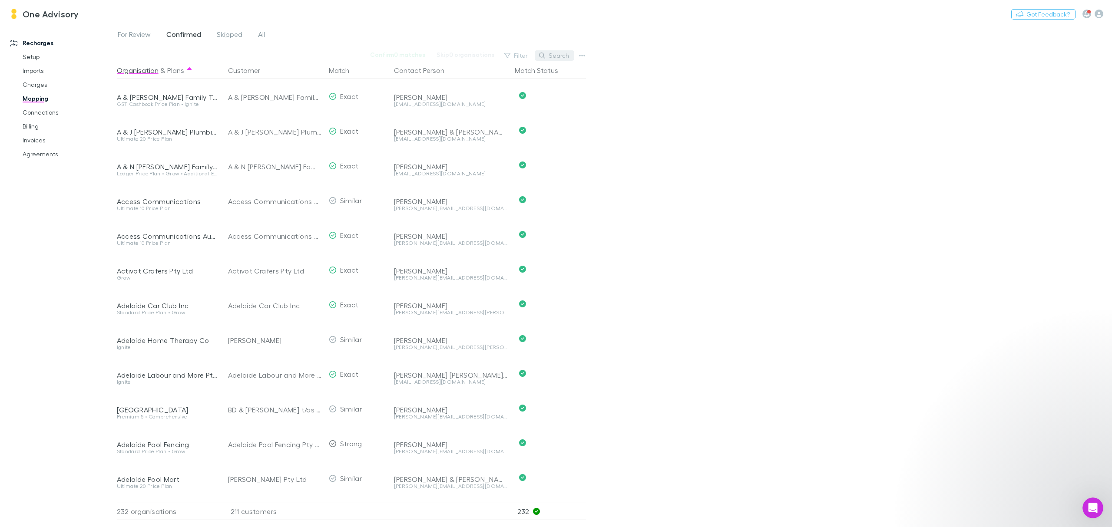
click at [570, 53] on button "Search" at bounding box center [555, 55] width 40 height 10
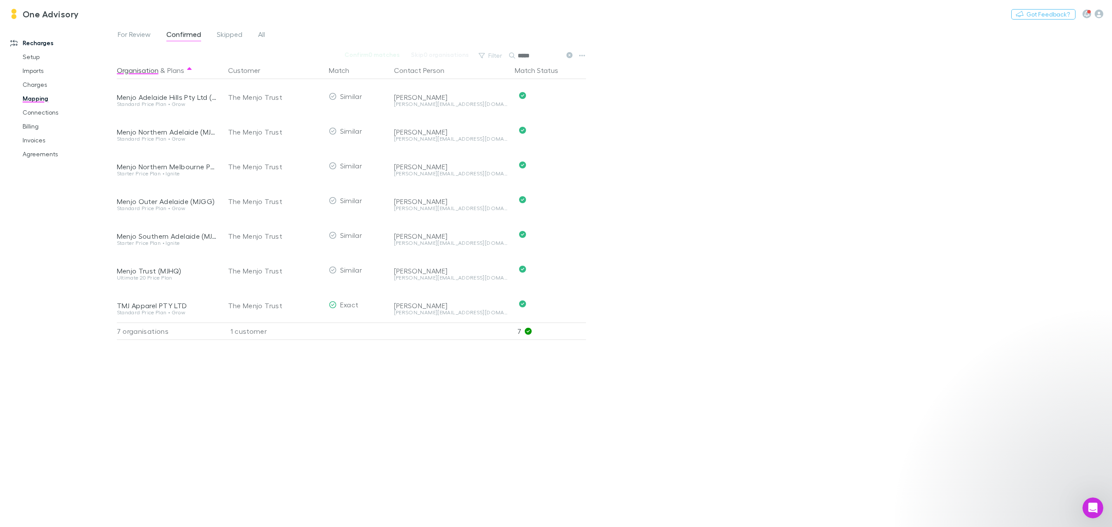
type input "*****"
click at [569, 56] on icon at bounding box center [570, 55] width 6 height 6
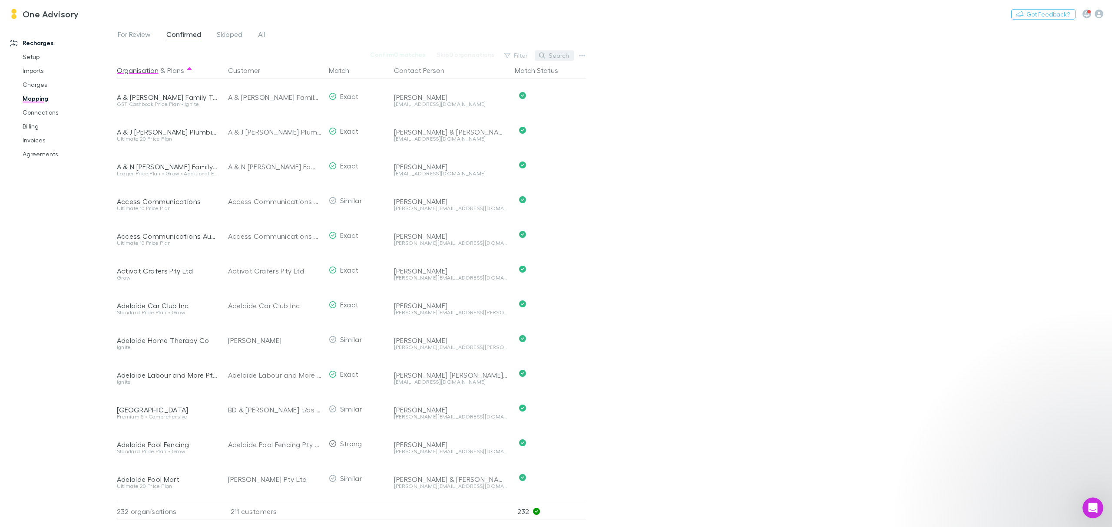
click at [559, 54] on button "Search" at bounding box center [555, 55] width 40 height 10
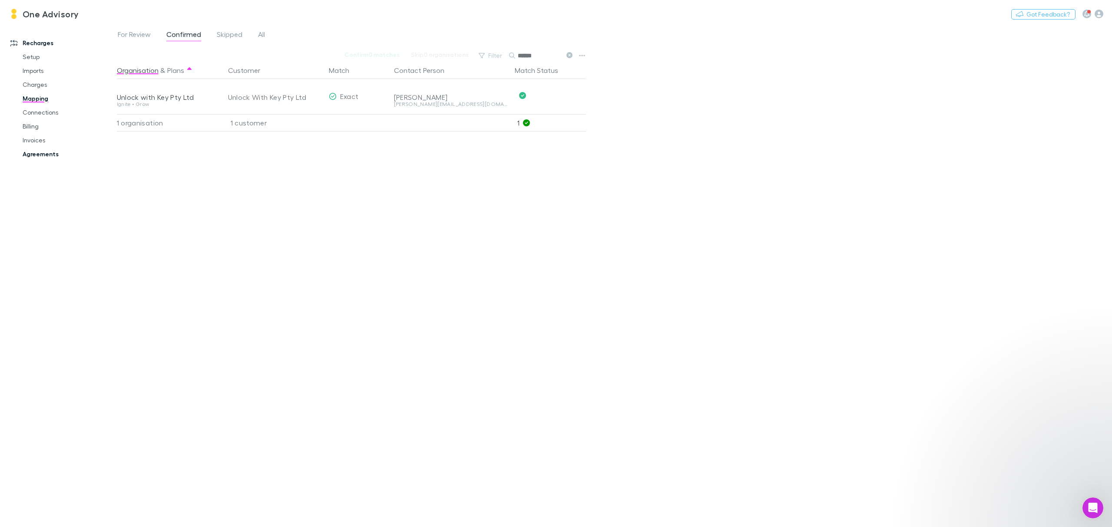
type input "******"
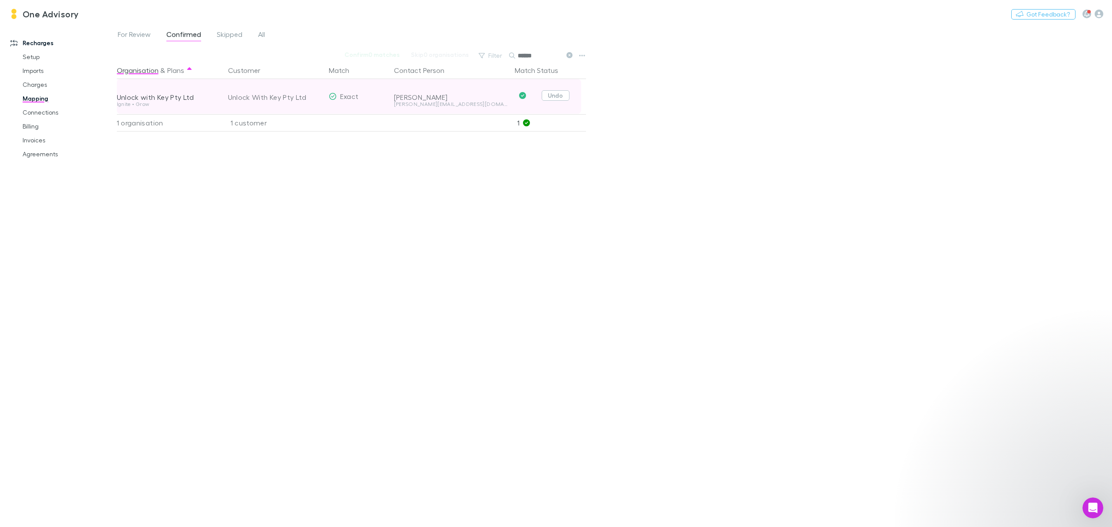
click at [559, 97] on button "Undo" at bounding box center [556, 95] width 28 height 10
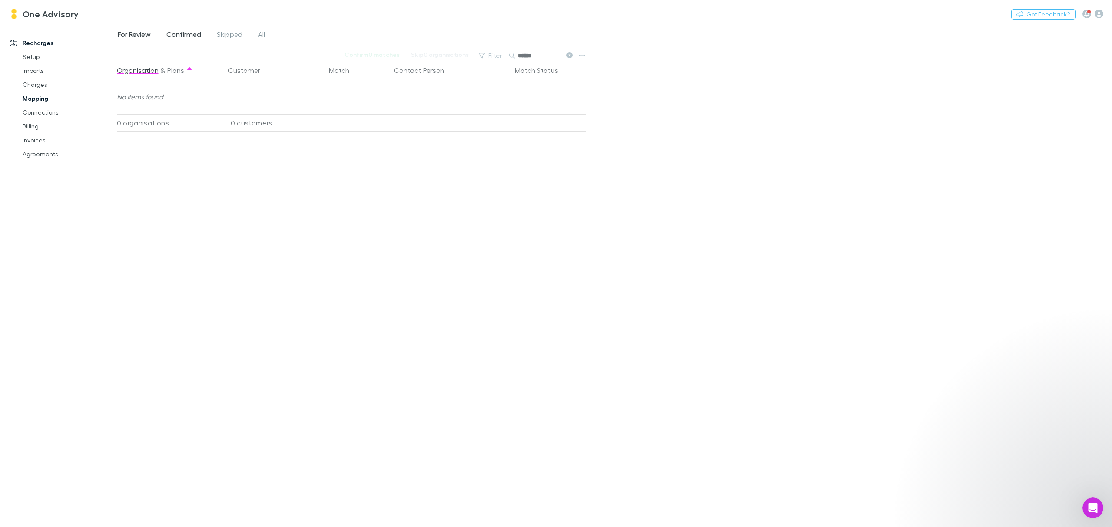
click at [130, 34] on span "For Review" at bounding box center [134, 35] width 33 height 11
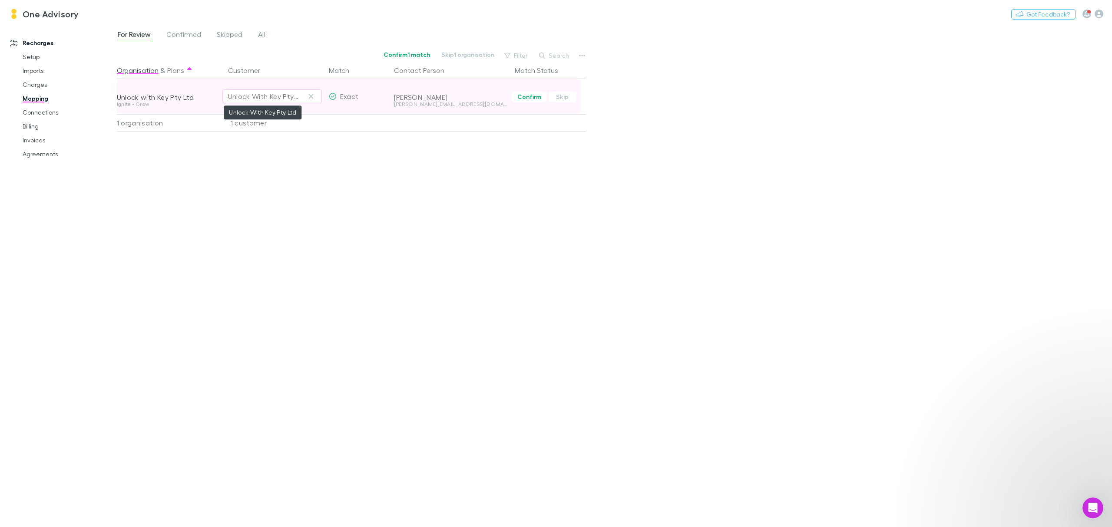
click at [258, 94] on div "Unlock With Key Pty Ltd" at bounding box center [263, 96] width 71 height 10
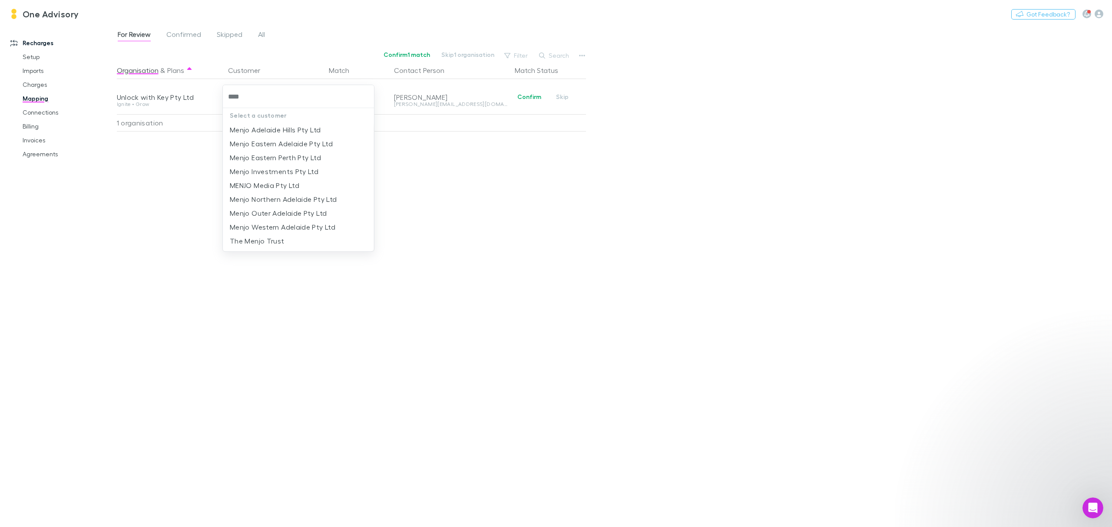
type input "*****"
click at [268, 240] on li "The Menjo Trust" at bounding box center [298, 241] width 151 height 14
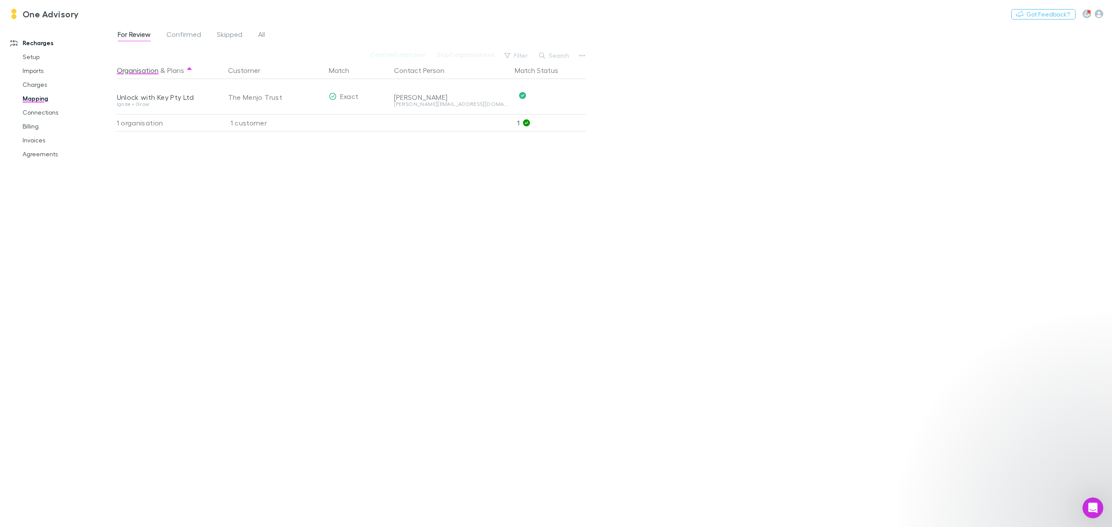
click at [263, 186] on div "Organisation & Plans Customer Match Contact Person Match Status Unlock with Key…" at bounding box center [352, 291] width 471 height 459
click at [43, 96] on link "Mapping" at bounding box center [69, 99] width 110 height 14
click at [36, 140] on link "Invoices" at bounding box center [69, 140] width 110 height 14
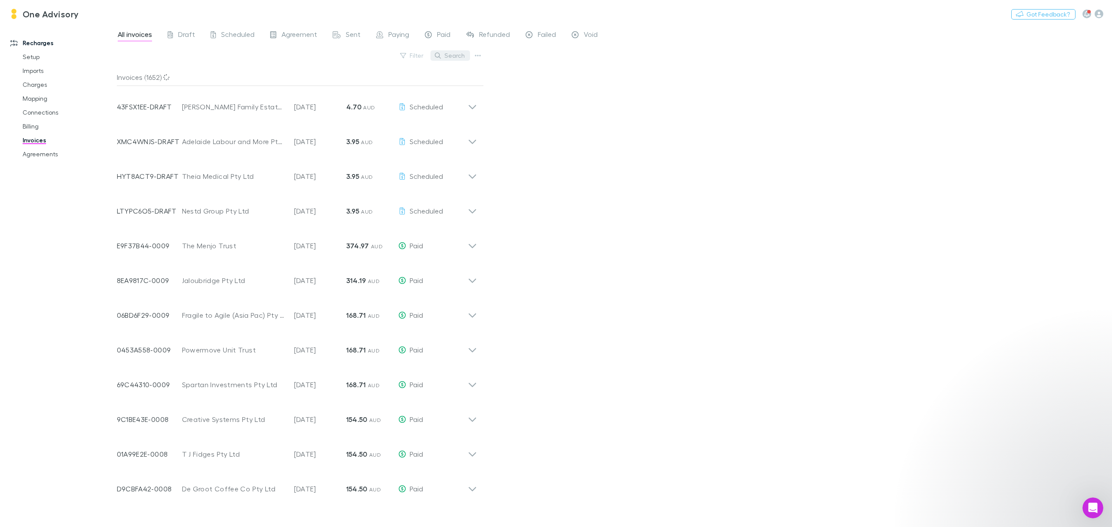
click at [454, 57] on button "Search" at bounding box center [451, 55] width 40 height 10
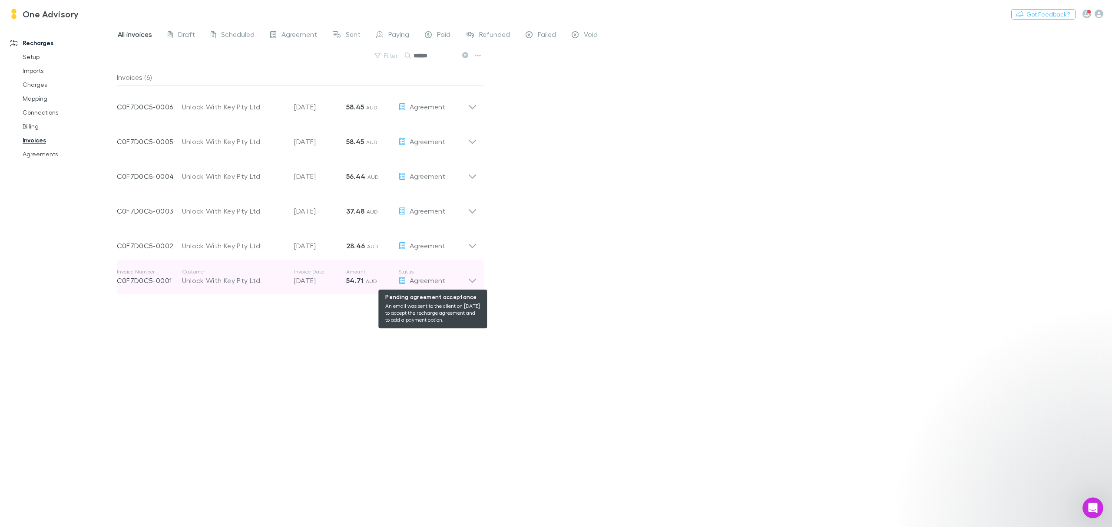
type input "******"
click at [465, 280] on div "Agreement" at bounding box center [433, 280] width 70 height 10
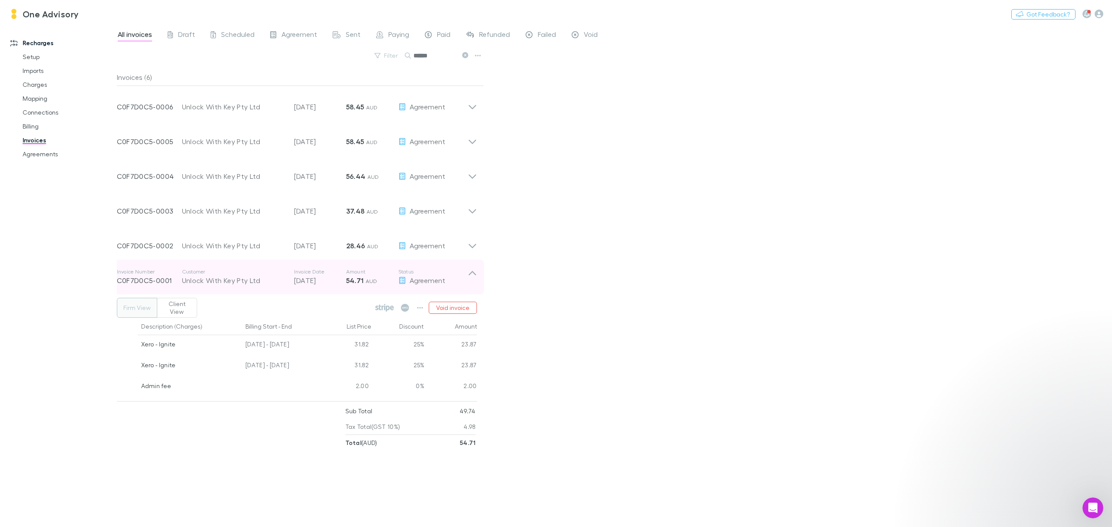
click at [473, 268] on icon at bounding box center [472, 276] width 9 height 17
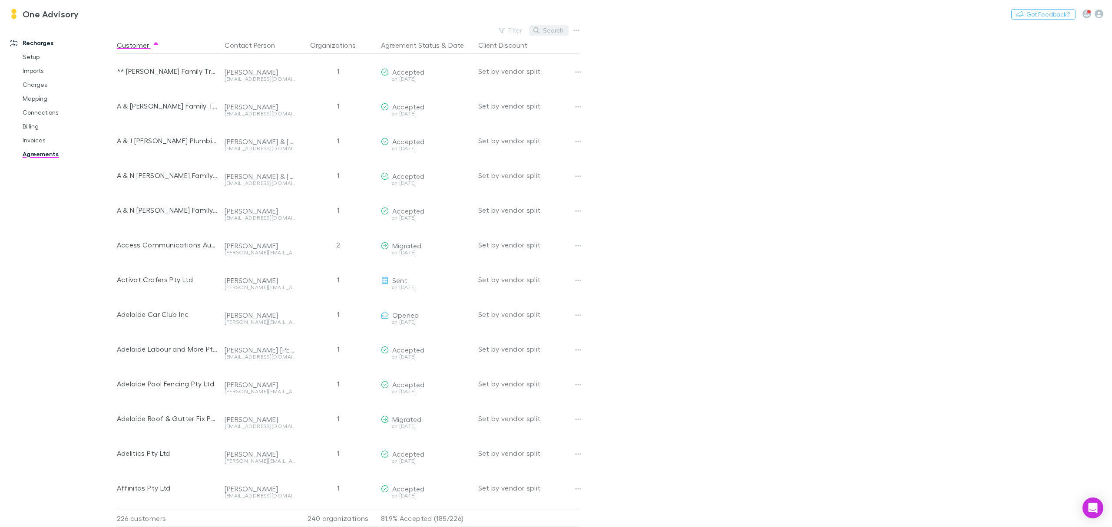
click at [553, 31] on button "Search" at bounding box center [549, 30] width 40 height 10
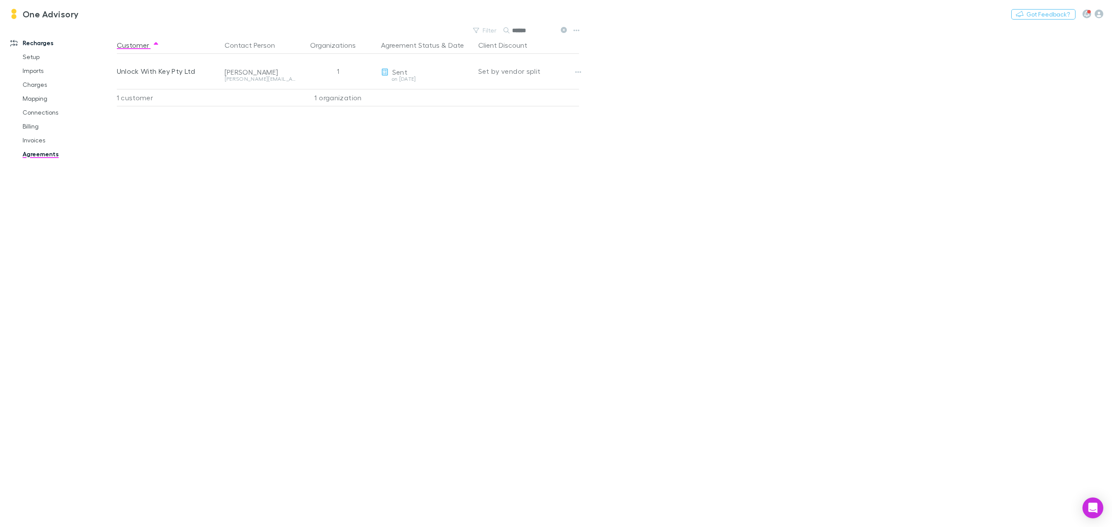
type input "******"
